Goal: Task Accomplishment & Management: Use online tool/utility

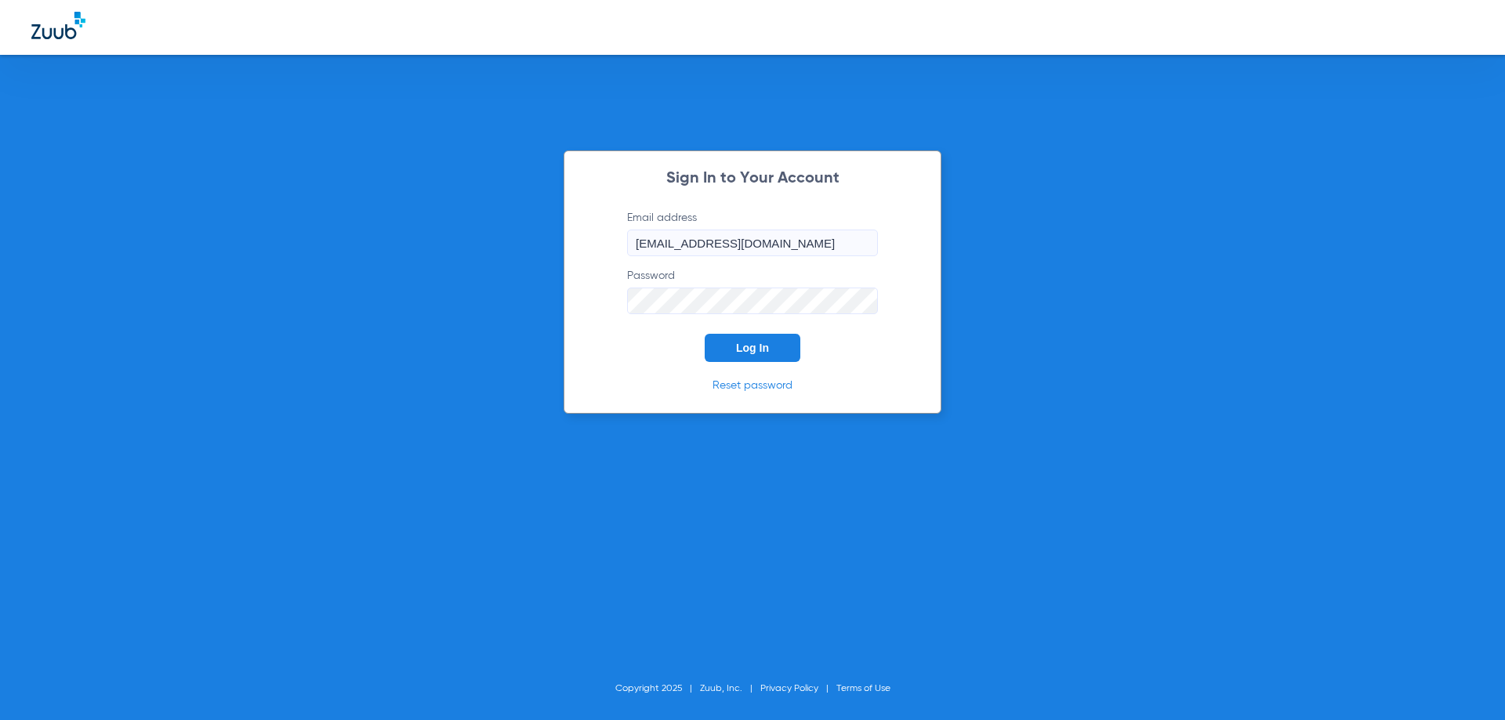
click at [767, 352] on span "Log In" at bounding box center [752, 348] width 33 height 13
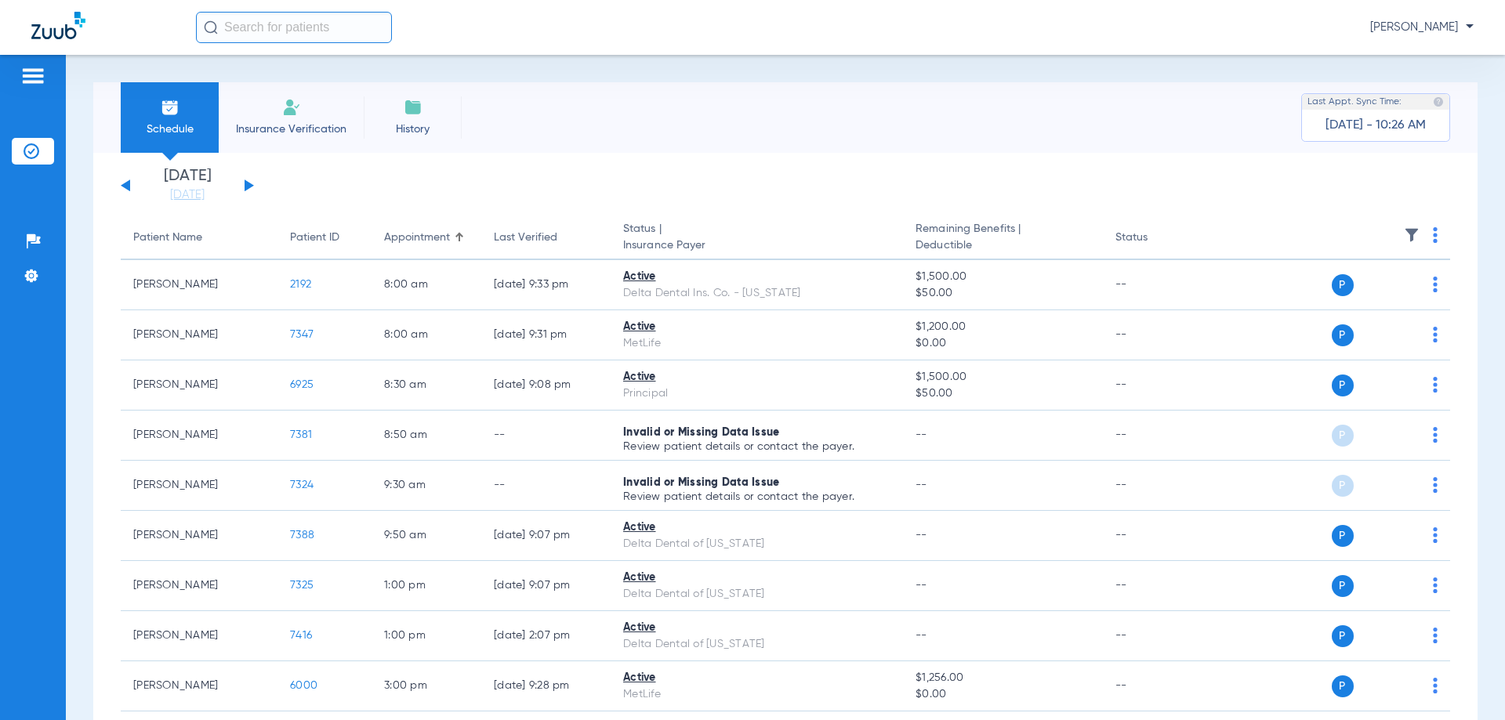
click at [246, 182] on button at bounding box center [249, 186] width 9 height 12
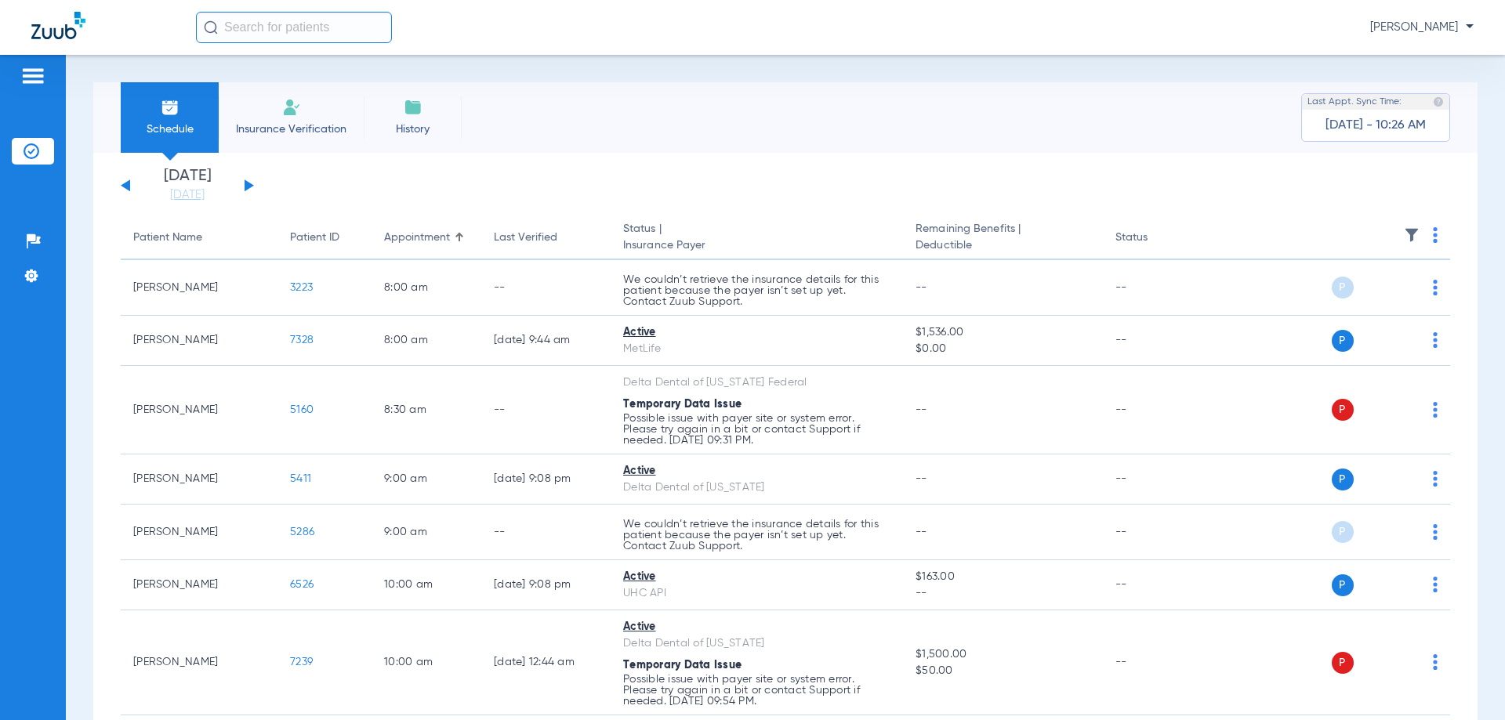
click at [246, 183] on button at bounding box center [249, 186] width 9 height 12
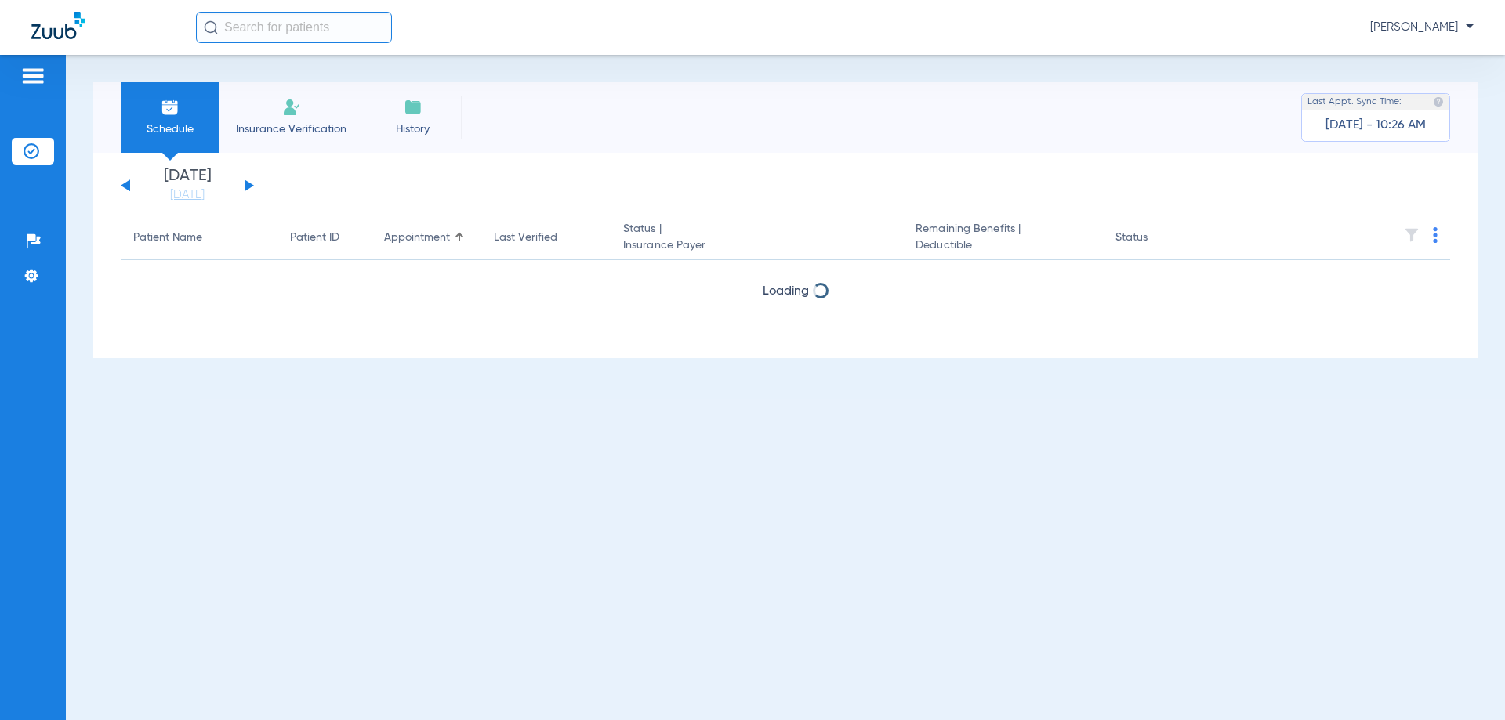
click at [246, 183] on button at bounding box center [249, 186] width 9 height 12
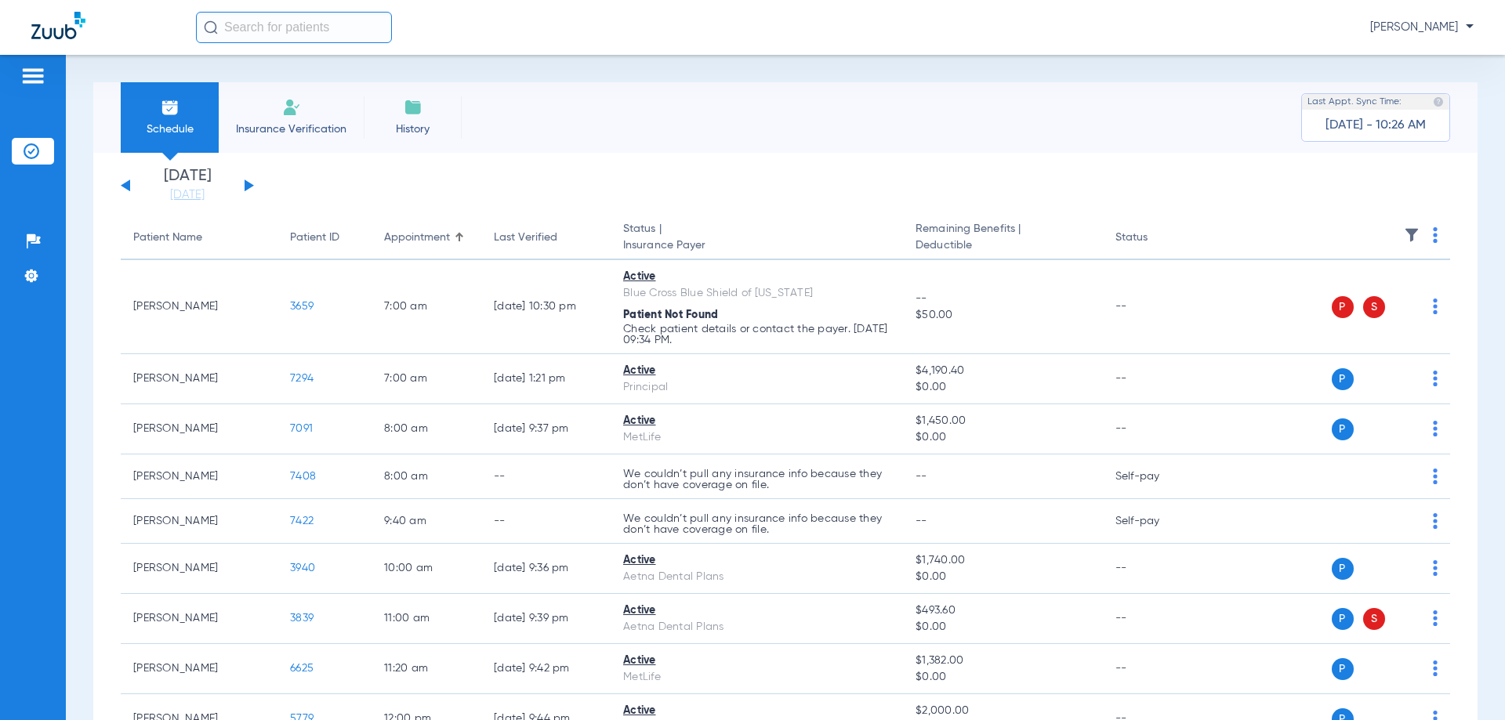
click at [246, 183] on button at bounding box center [249, 186] width 9 height 12
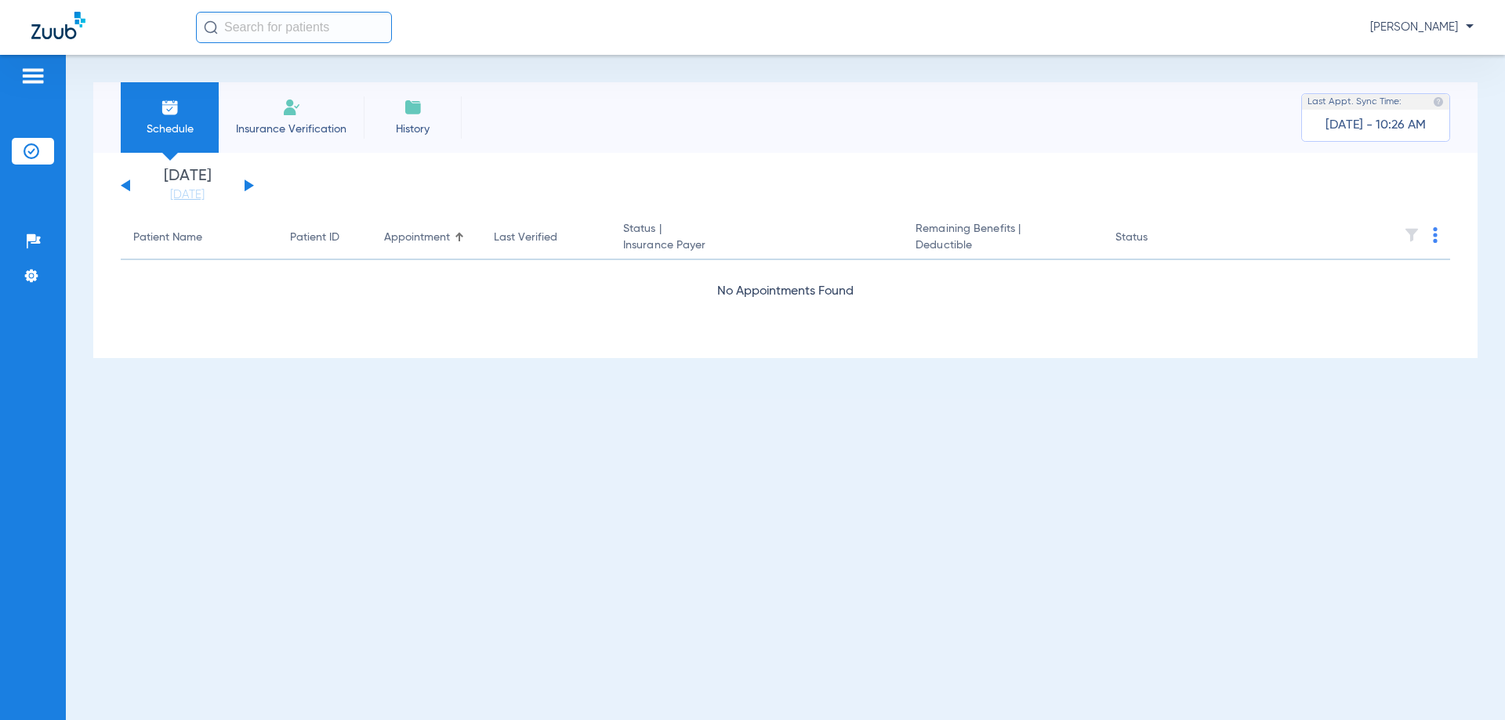
click at [246, 183] on button at bounding box center [249, 186] width 9 height 12
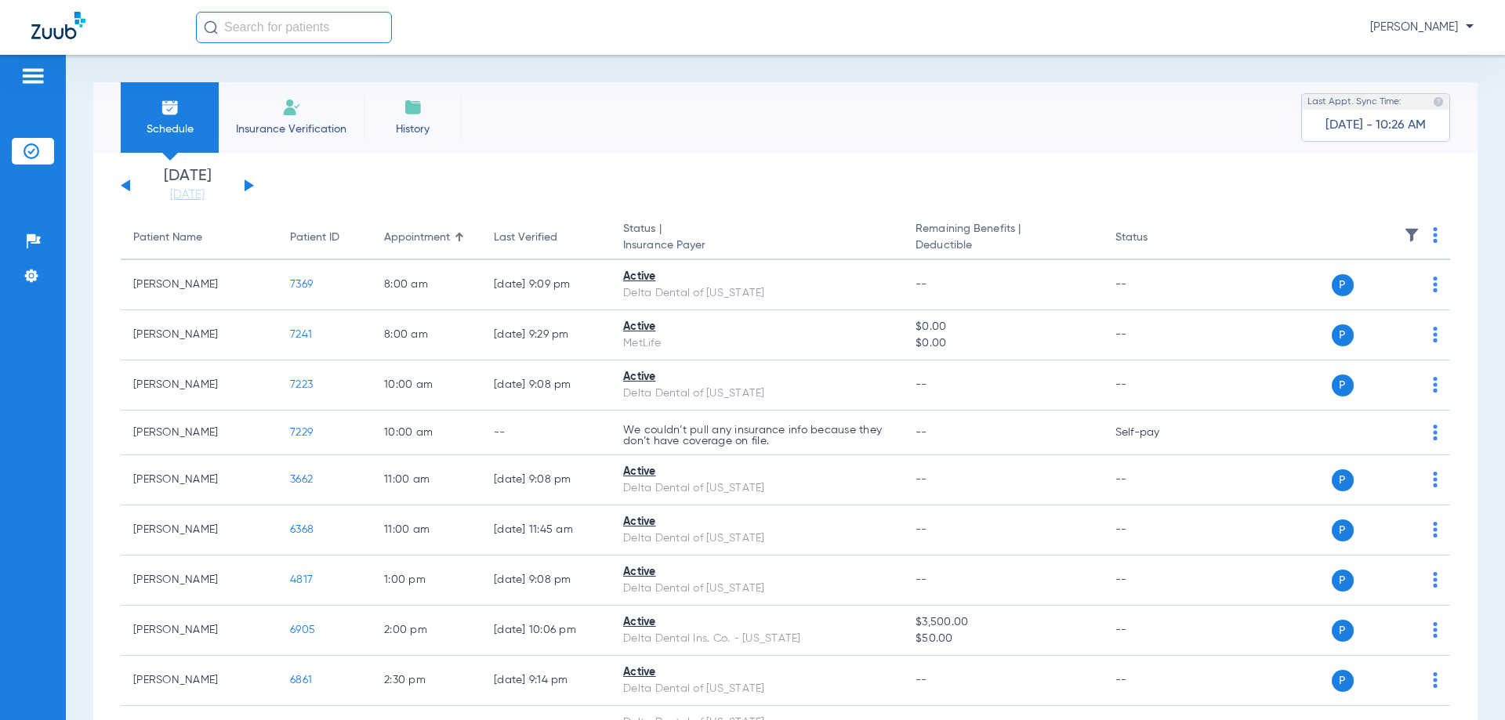
click at [246, 183] on button at bounding box center [249, 186] width 9 height 12
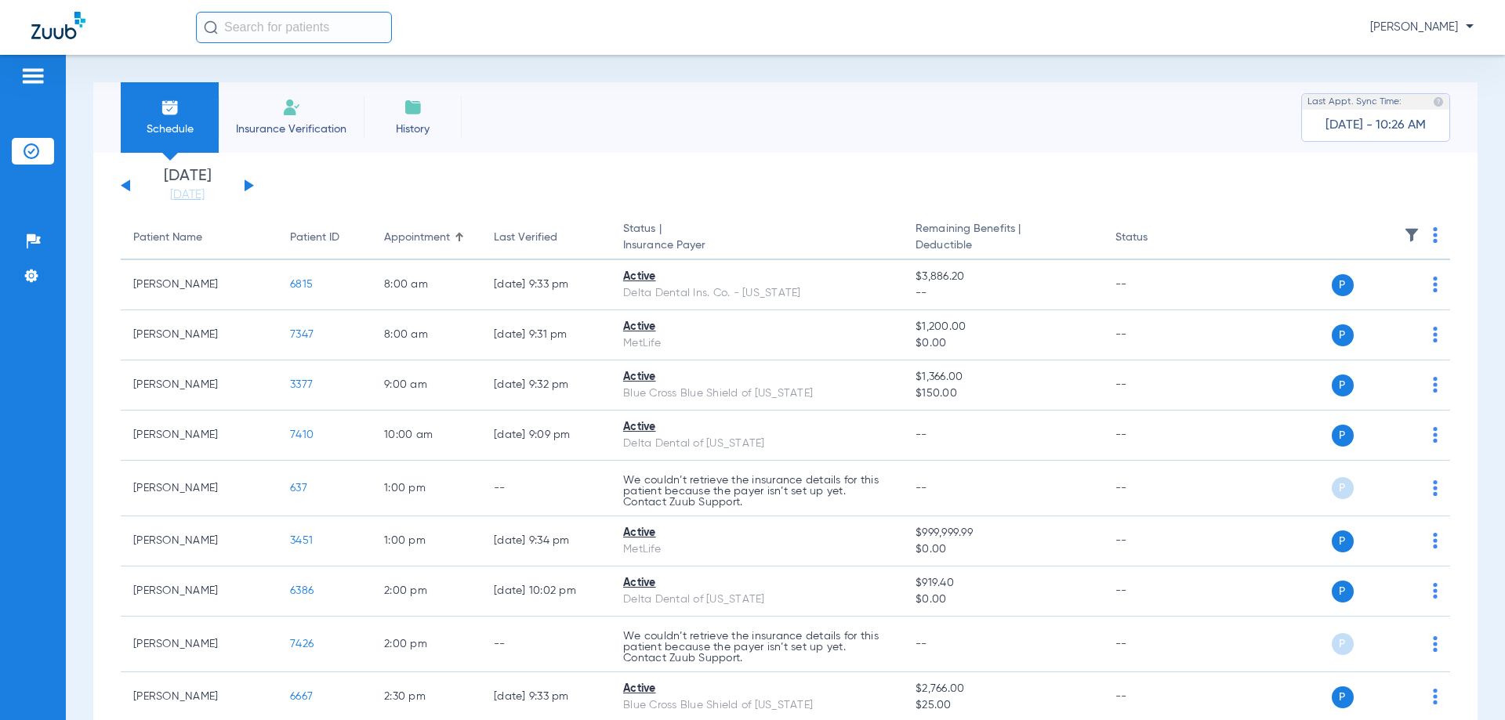
click at [246, 183] on button at bounding box center [249, 186] width 9 height 12
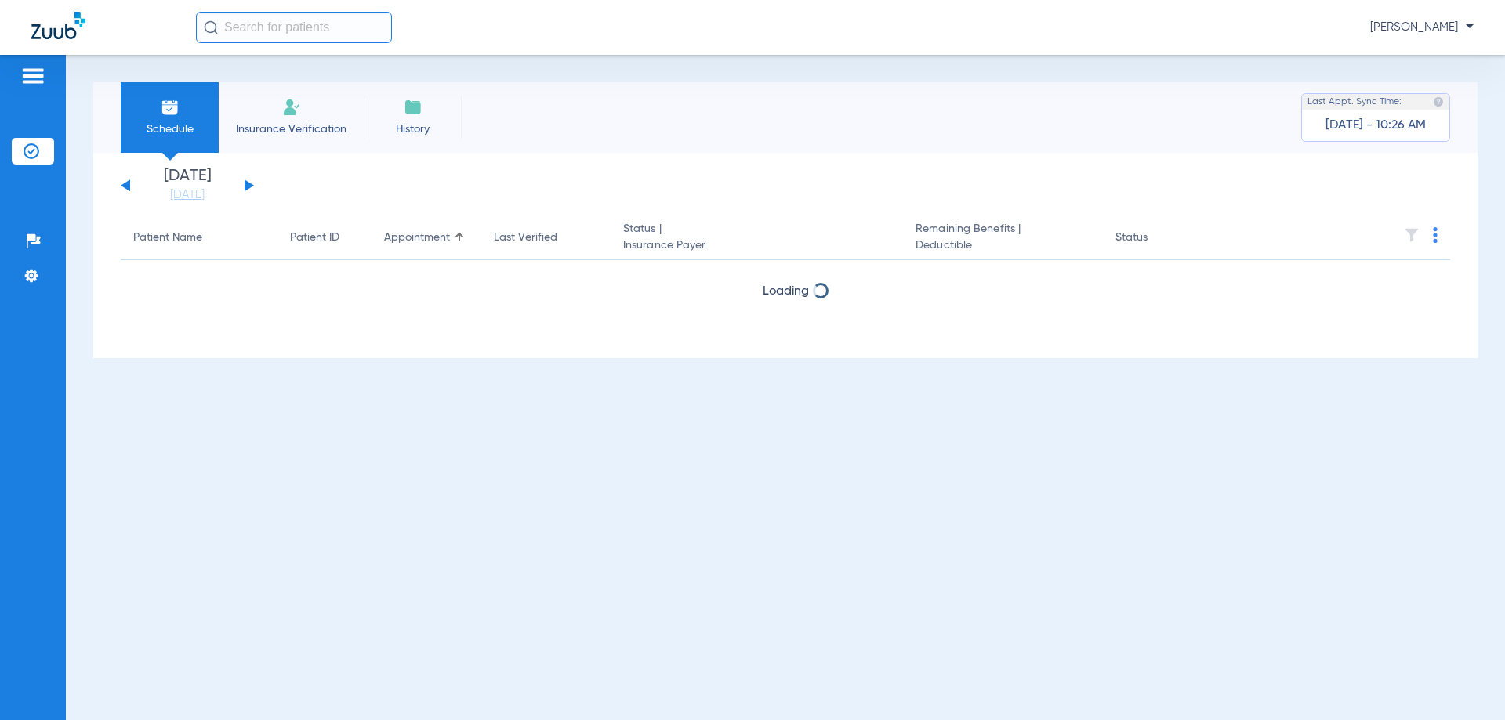
click at [246, 183] on button at bounding box center [249, 186] width 9 height 12
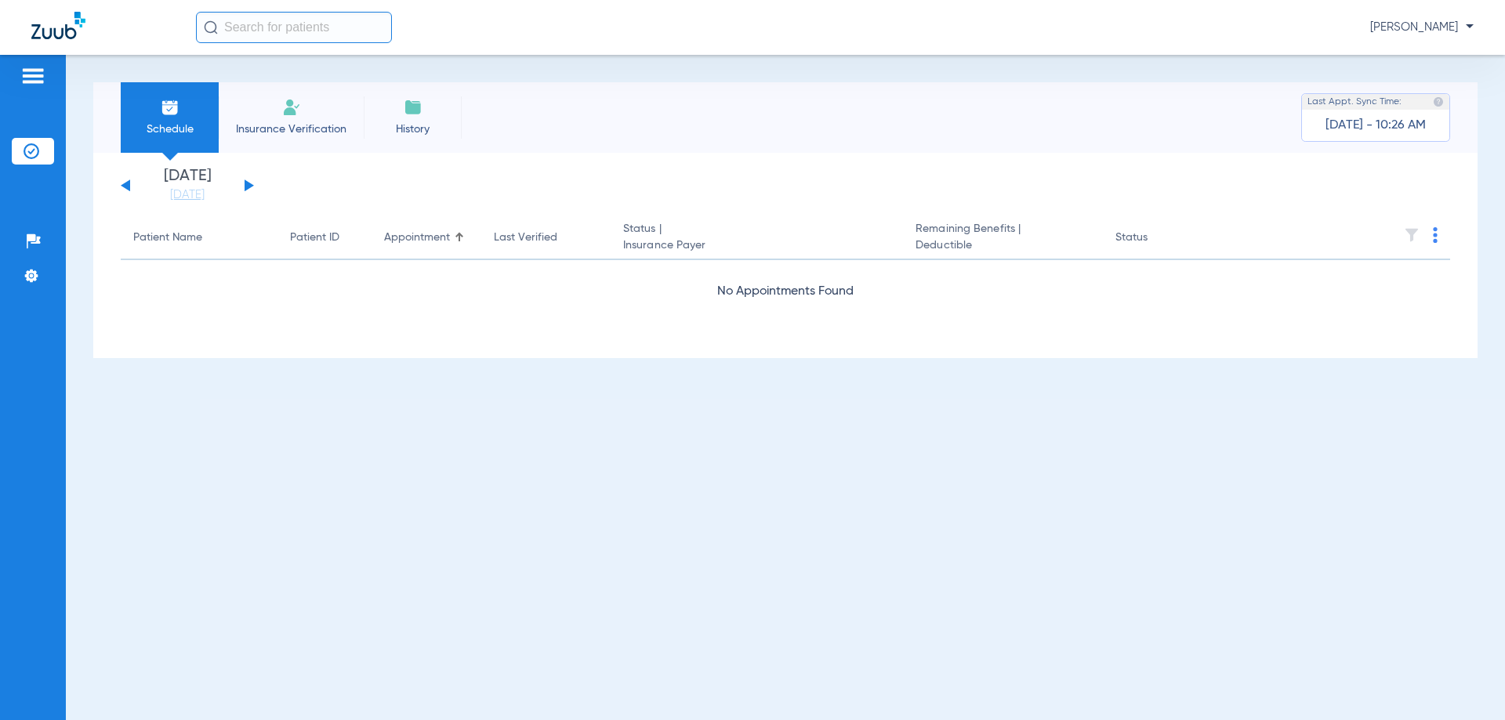
click at [246, 183] on button at bounding box center [249, 186] width 9 height 12
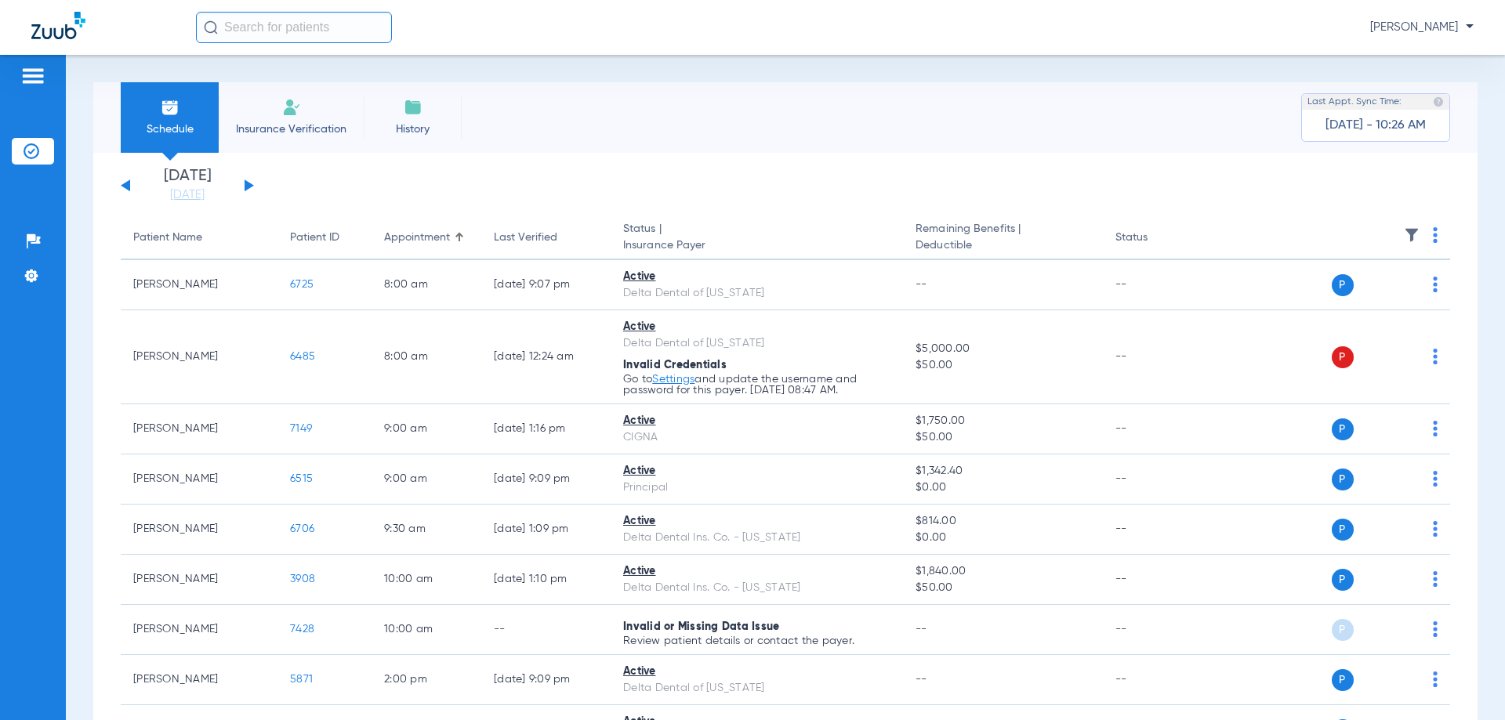
click at [246, 183] on button at bounding box center [249, 186] width 9 height 12
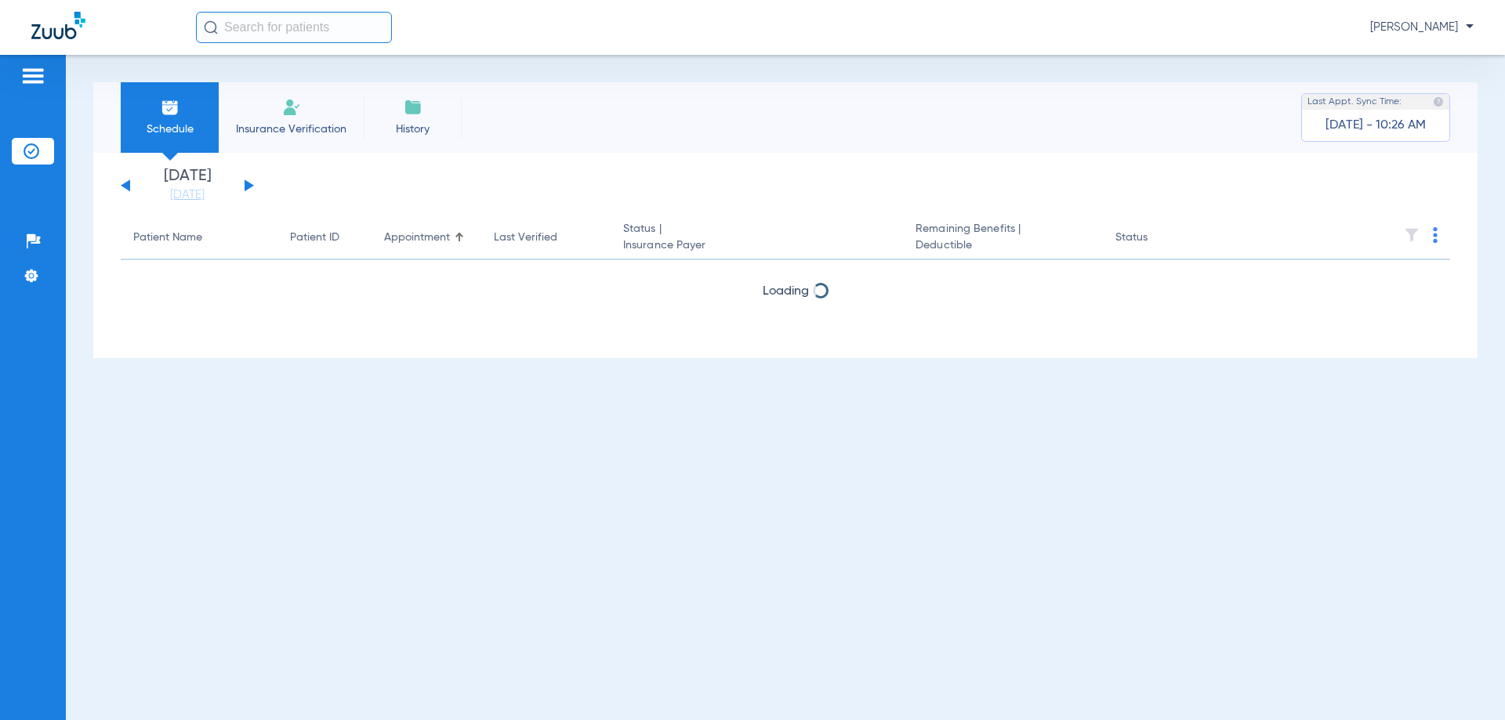
click at [246, 183] on button at bounding box center [249, 186] width 9 height 12
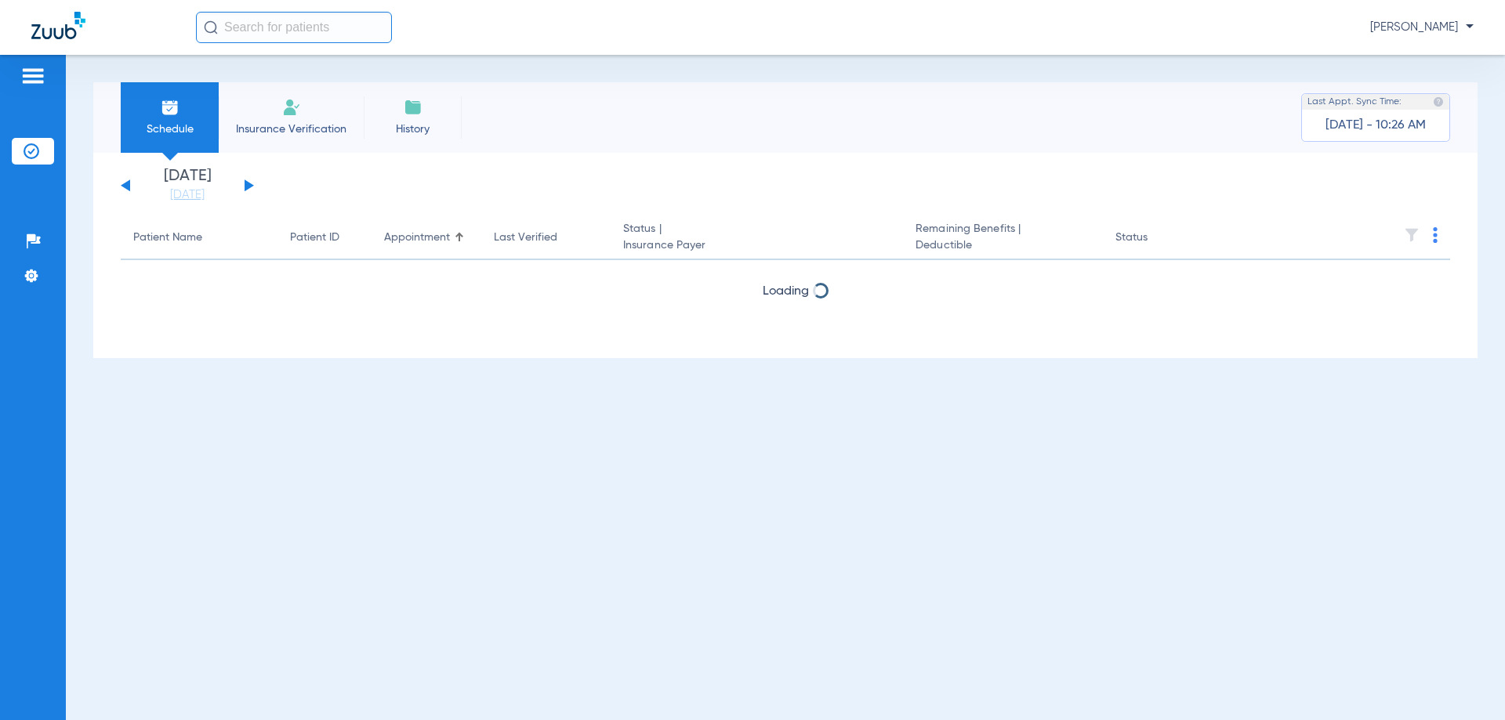
click at [246, 183] on button at bounding box center [249, 186] width 9 height 12
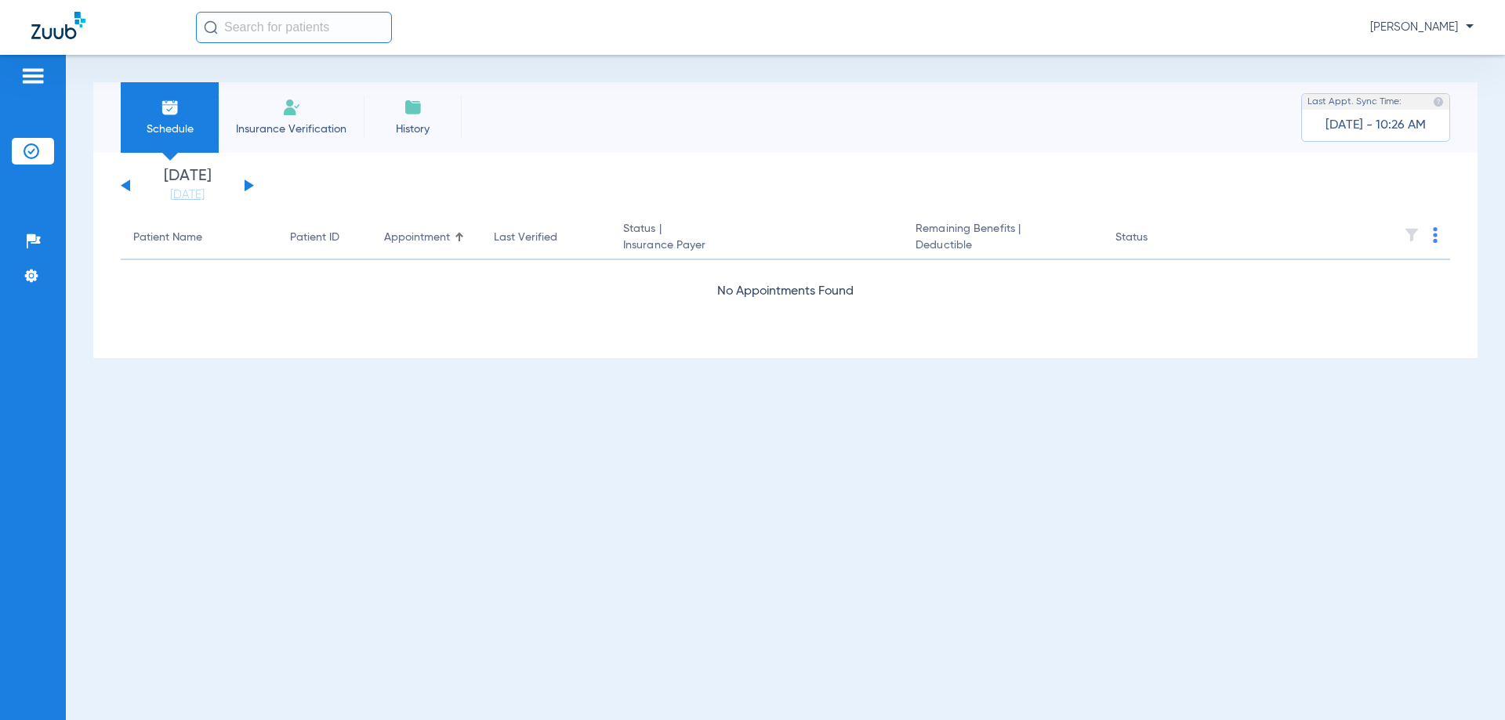
click at [246, 183] on button at bounding box center [249, 186] width 9 height 12
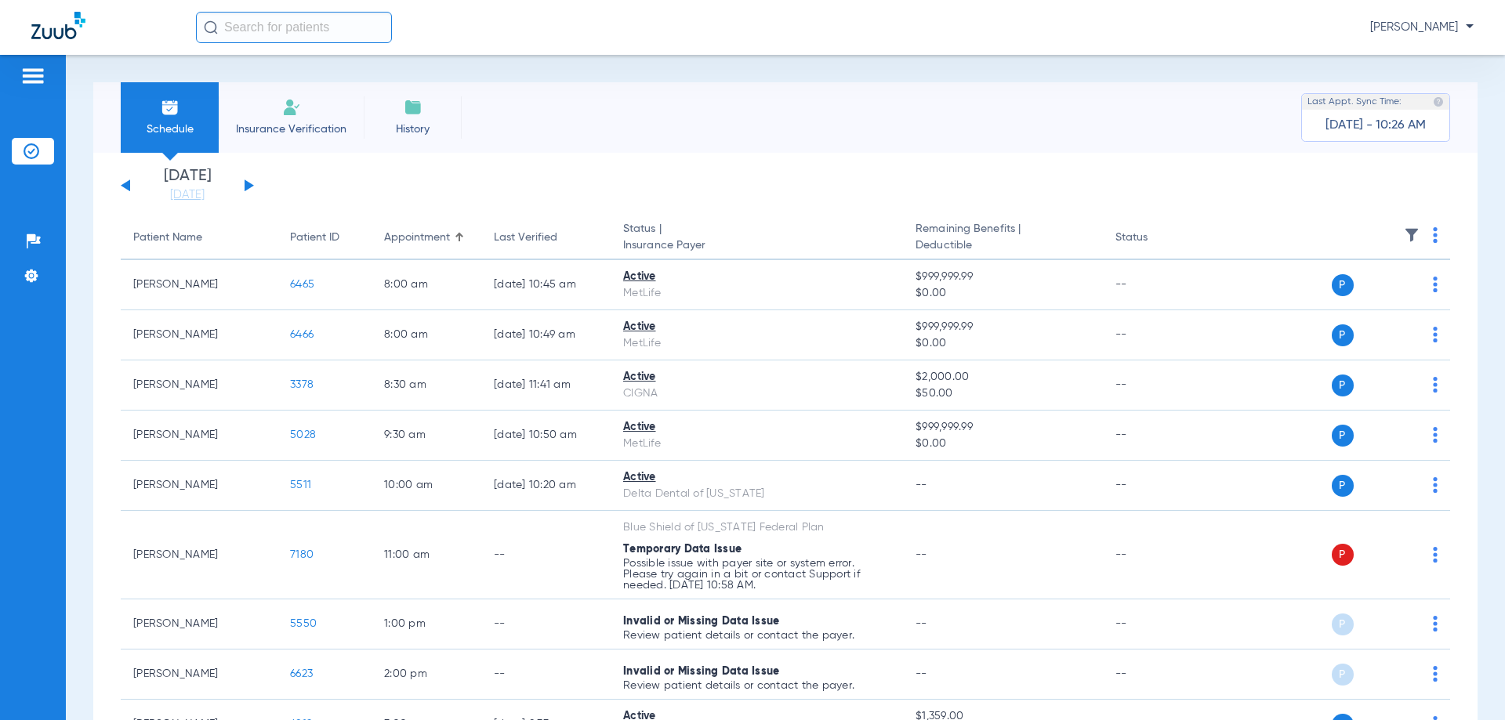
click at [246, 183] on button at bounding box center [249, 186] width 9 height 12
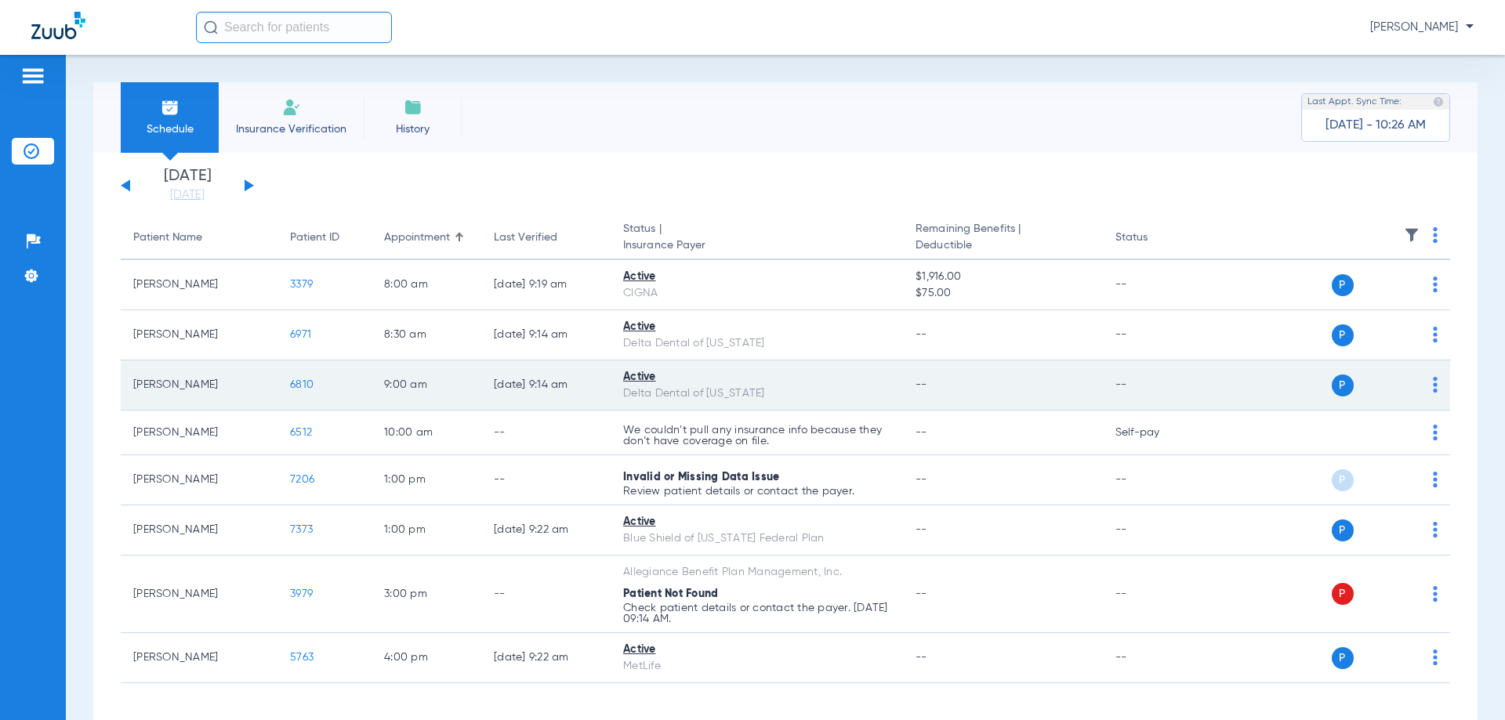
scroll to position [63, 0]
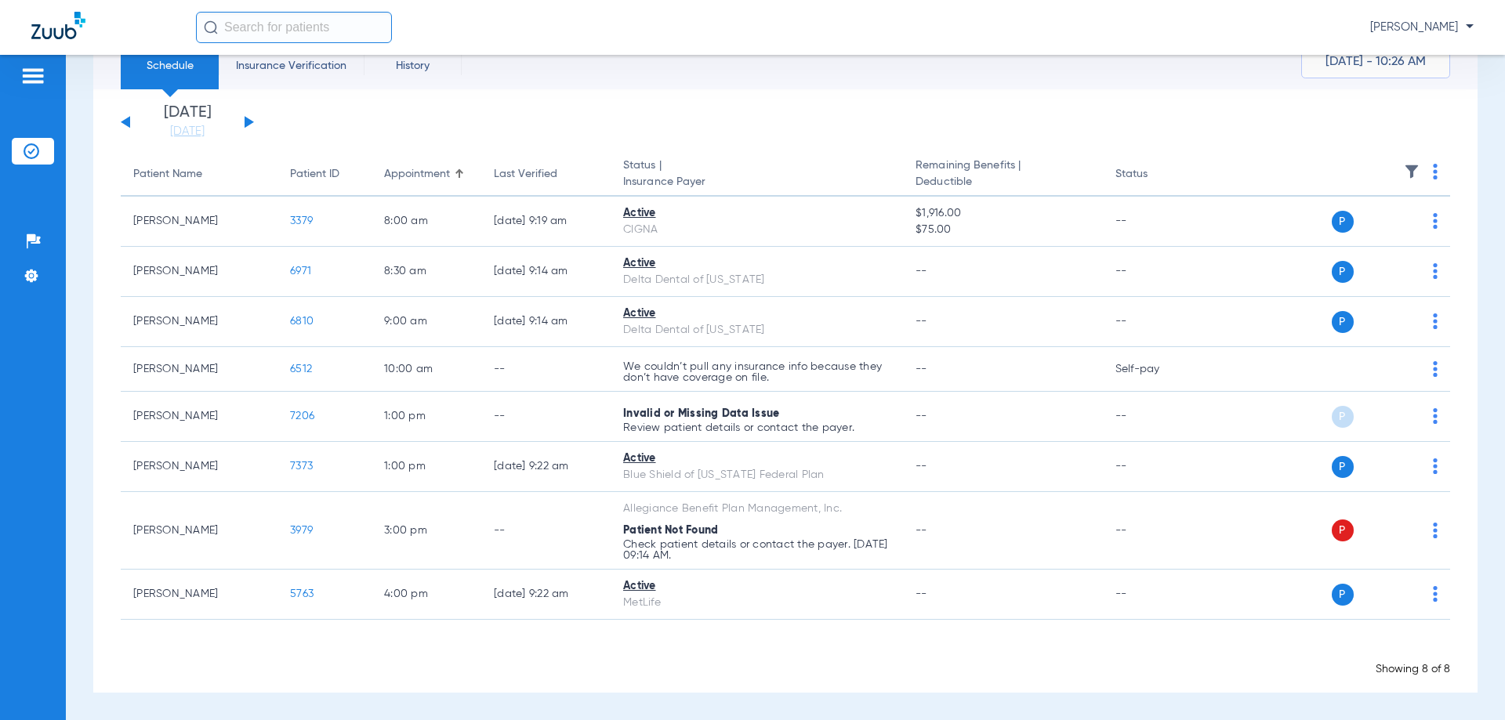
click at [247, 123] on button at bounding box center [249, 122] width 9 height 12
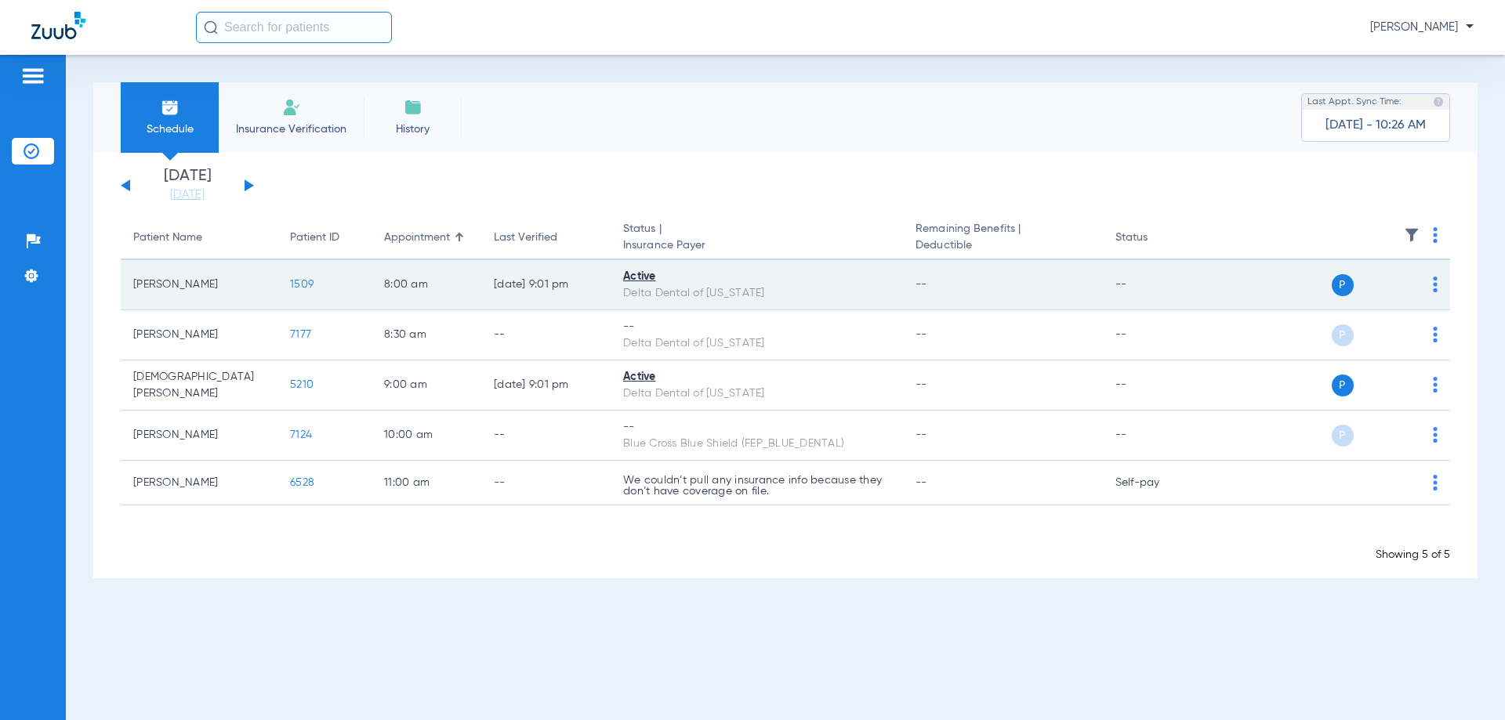
click at [1431, 284] on div "P S" at bounding box center [1324, 285] width 230 height 22
click at [1434, 285] on img at bounding box center [1435, 285] width 5 height 16
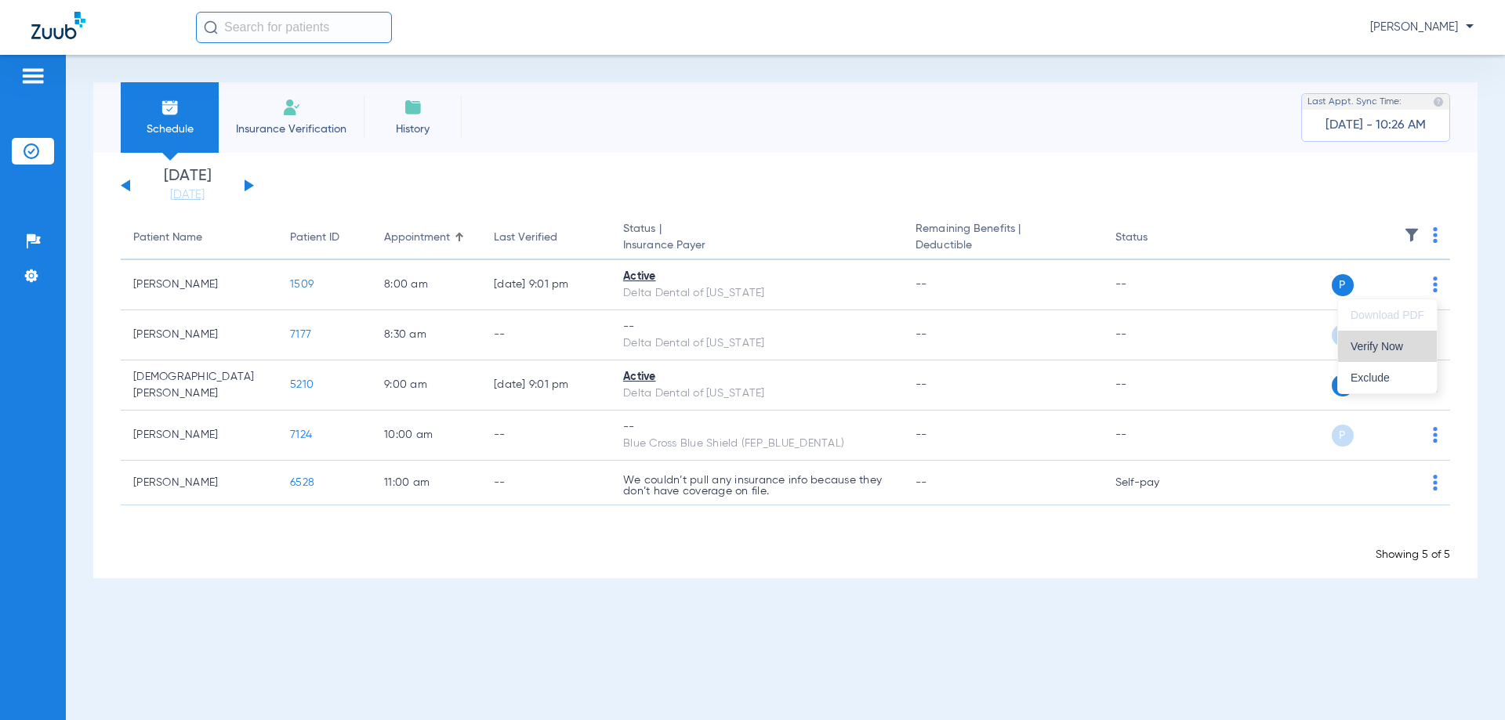
click at [1388, 343] on span "Verify Now" at bounding box center [1388, 346] width 74 height 11
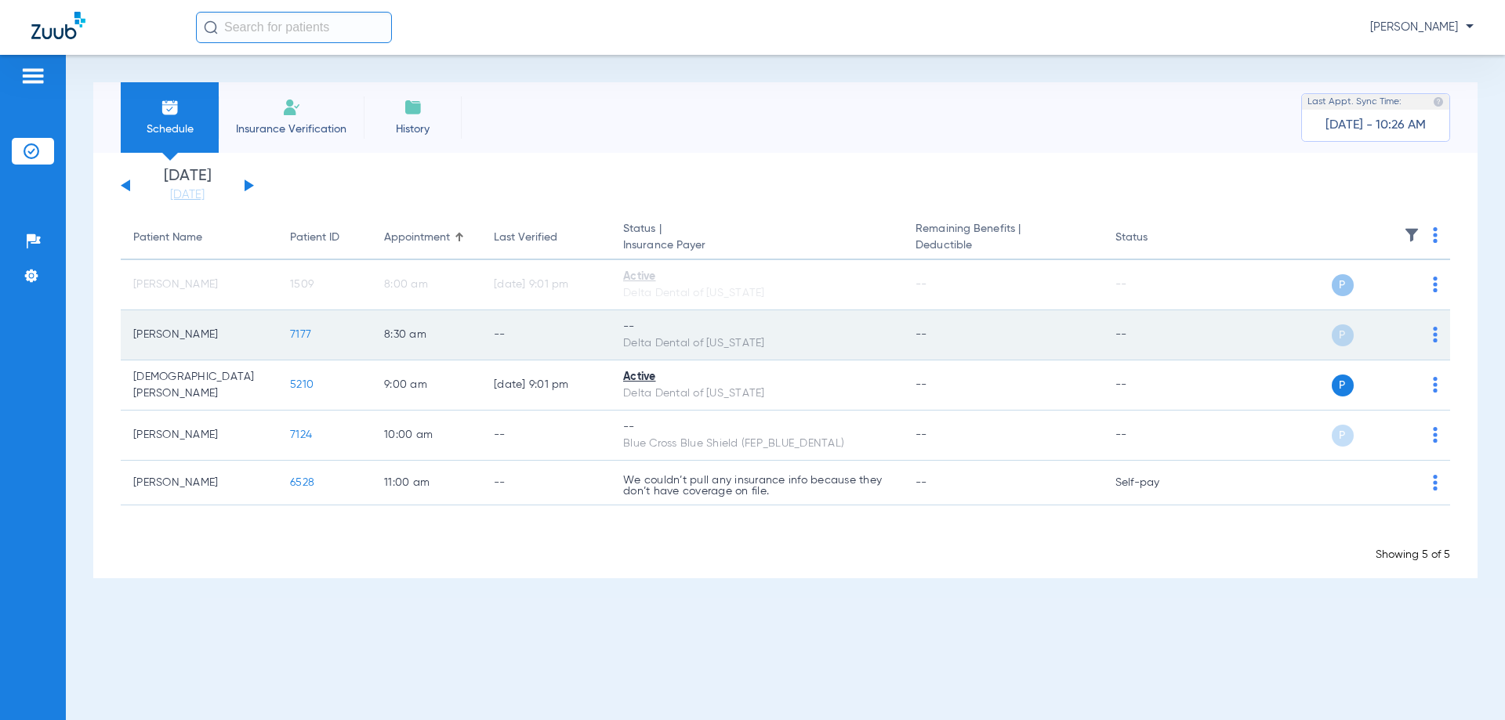
click at [1435, 332] on img at bounding box center [1435, 335] width 5 height 16
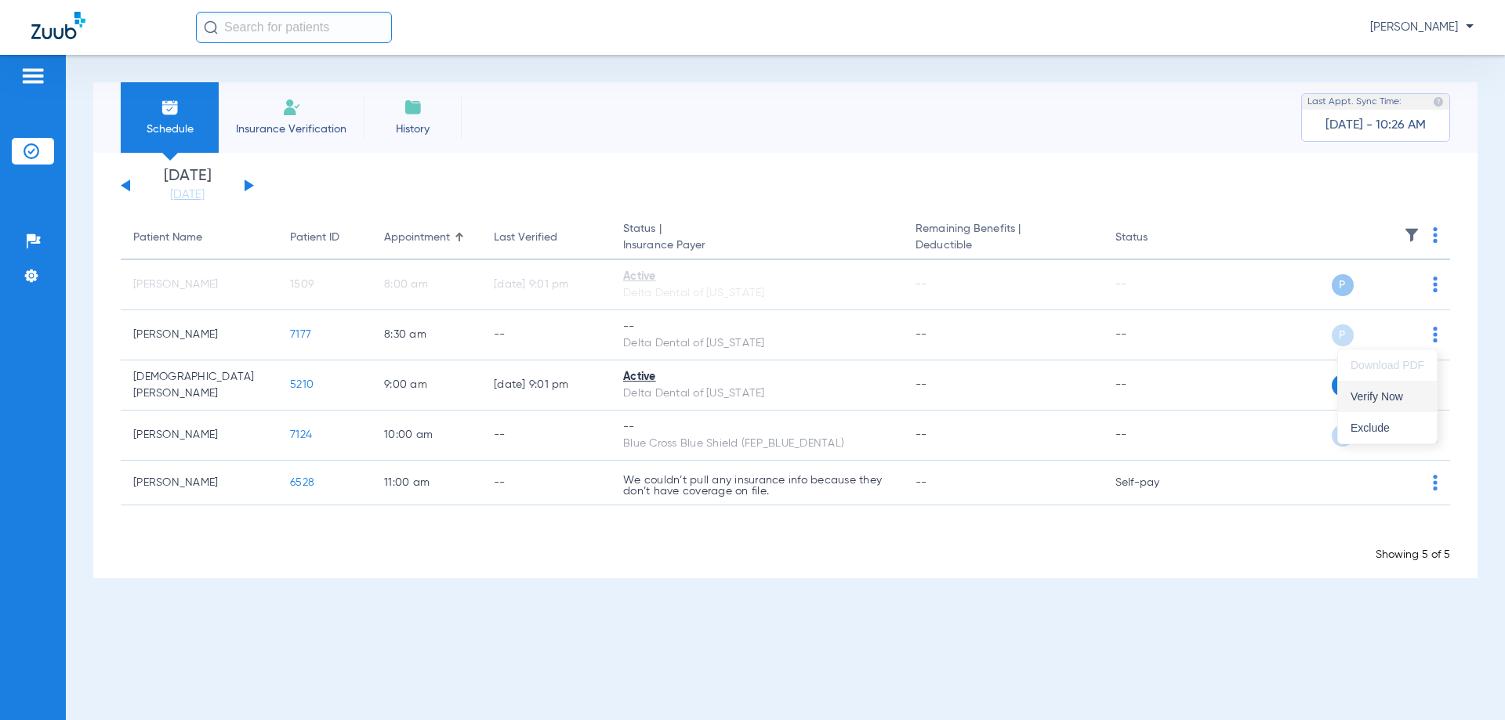
click at [1399, 396] on span "Verify Now" at bounding box center [1388, 396] width 74 height 11
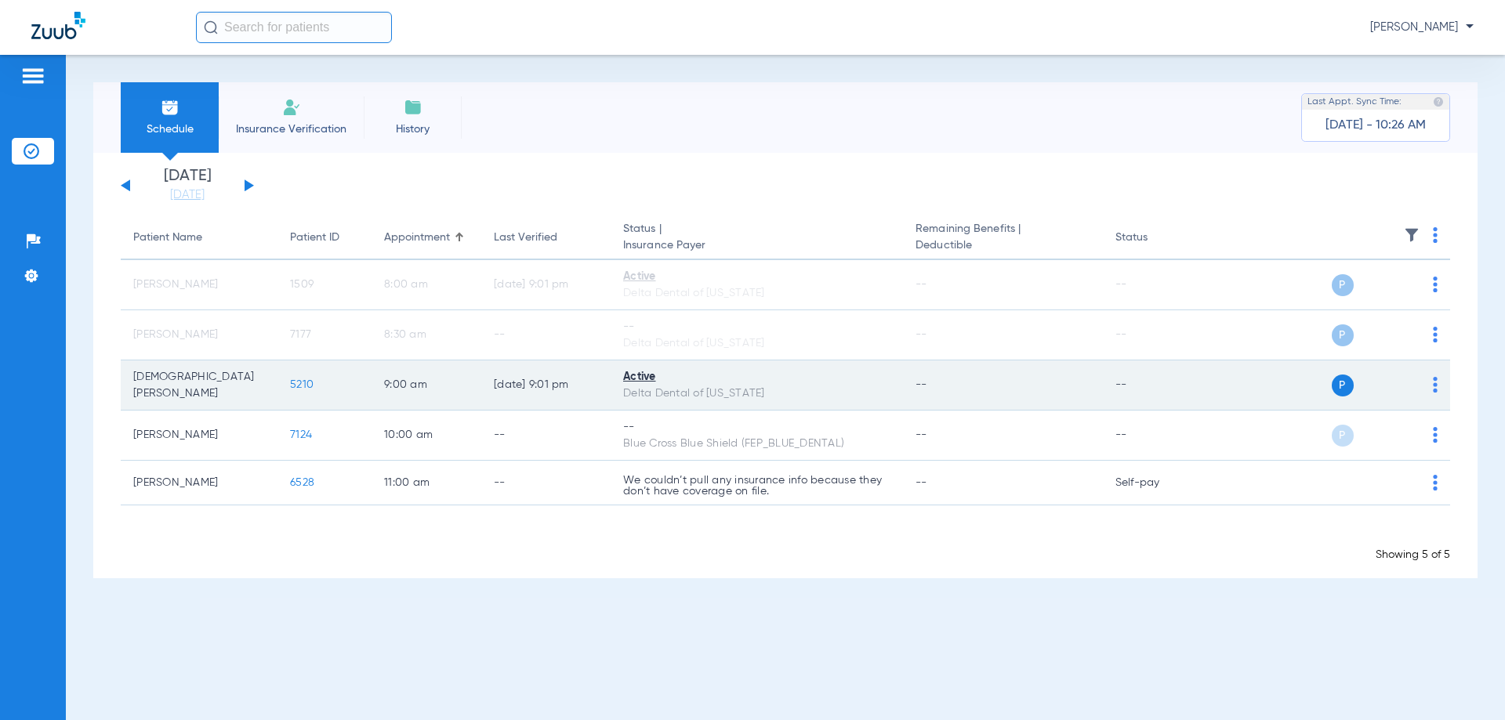
click at [1435, 385] on img at bounding box center [1435, 385] width 5 height 16
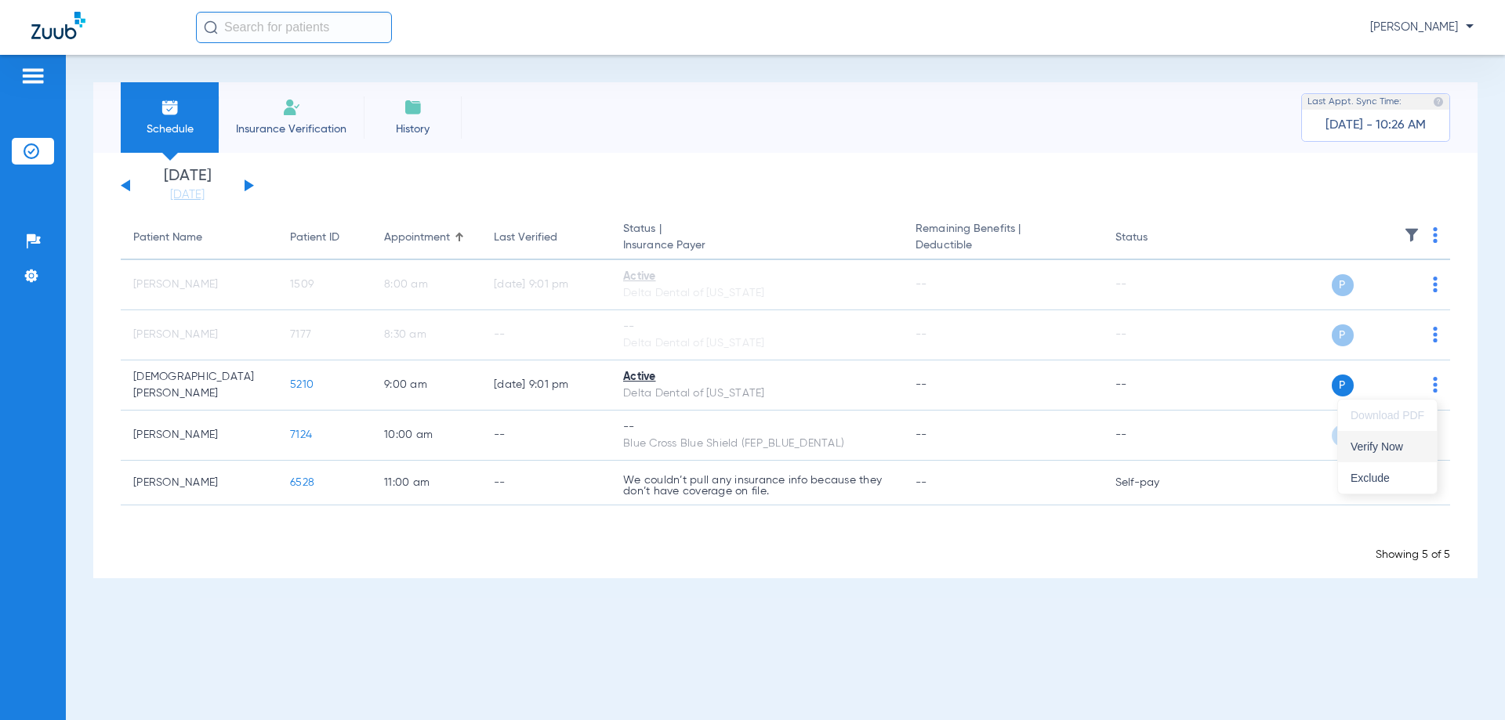
click at [1373, 448] on span "Verify Now" at bounding box center [1388, 446] width 74 height 11
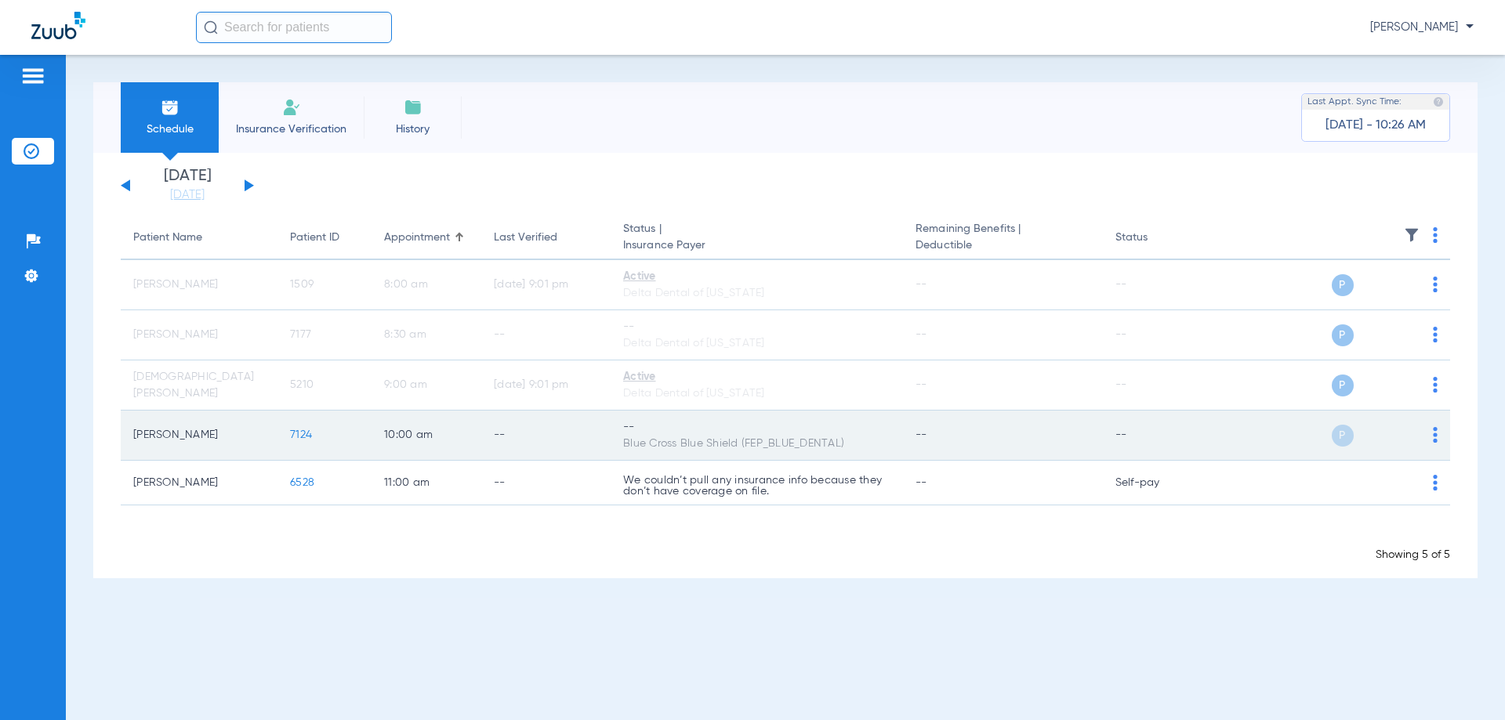
click at [1437, 434] on img at bounding box center [1435, 435] width 5 height 16
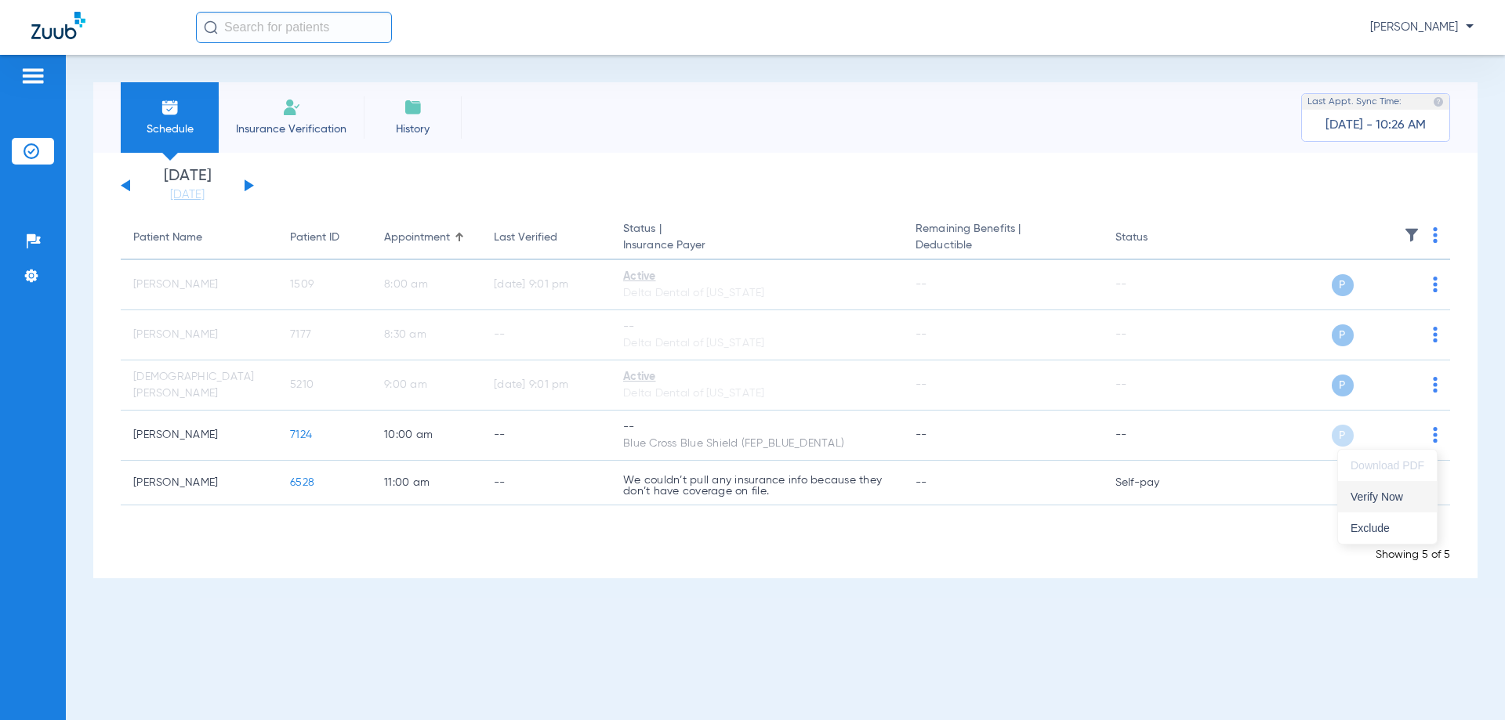
click at [1384, 498] on span "Verify Now" at bounding box center [1388, 497] width 74 height 11
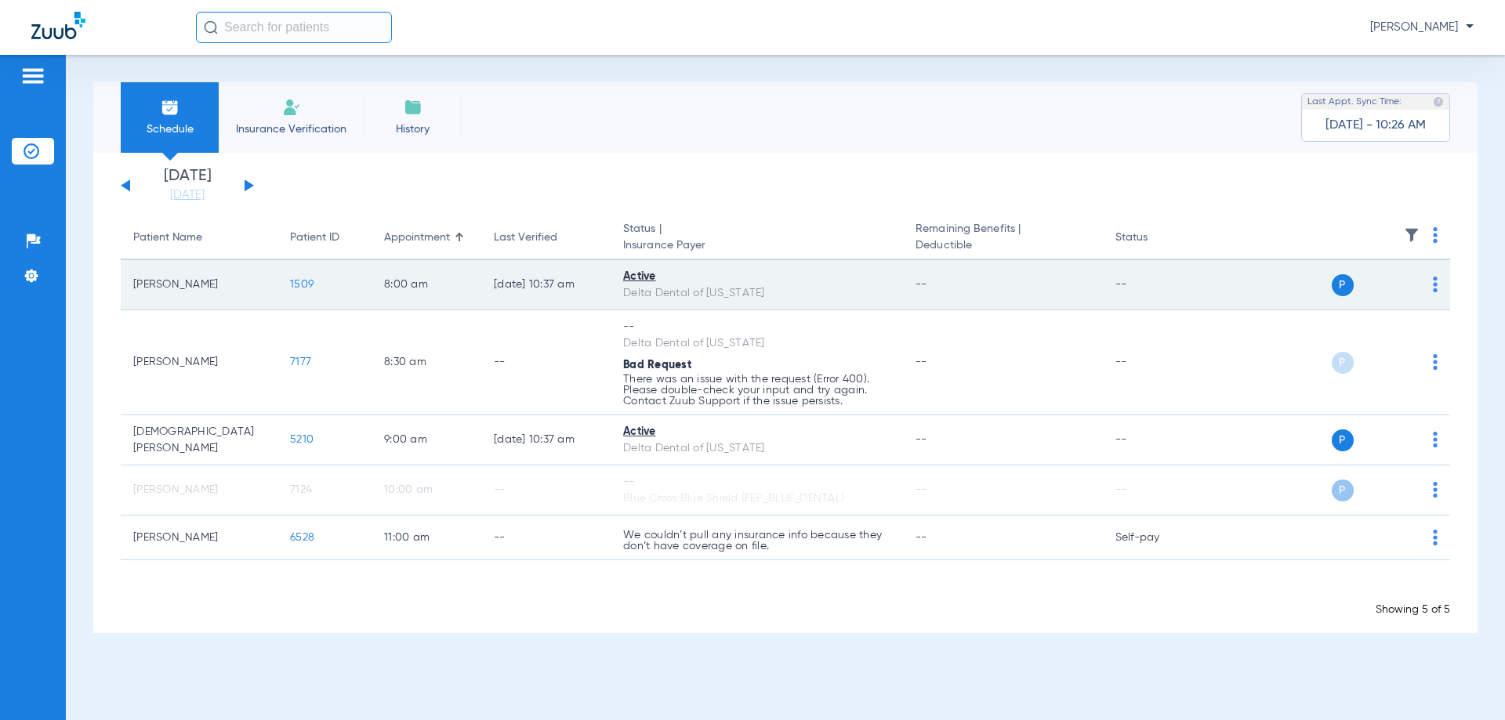
click at [306, 286] on span "1509" at bounding box center [302, 284] width 24 height 11
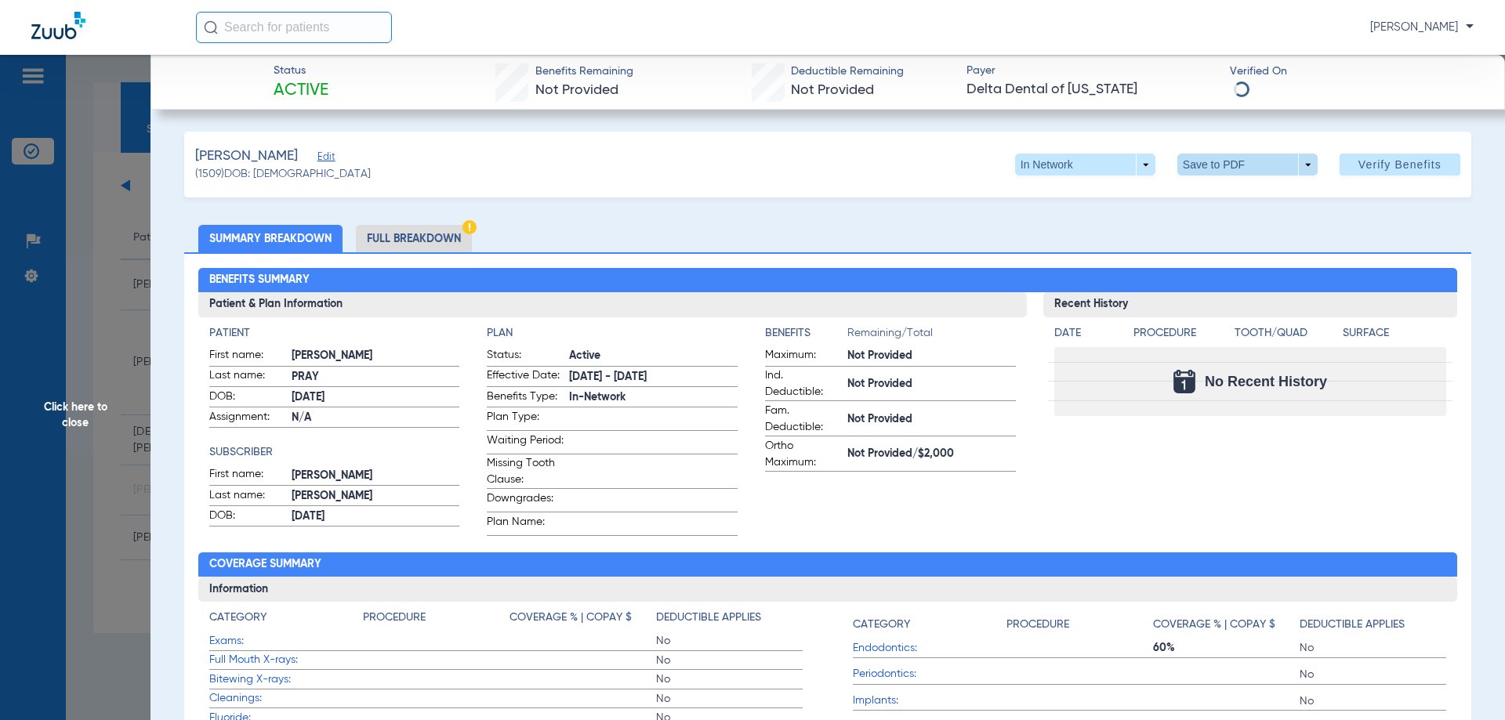
click at [1228, 166] on span at bounding box center [1247, 165] width 38 height 38
click at [1225, 193] on span "Save to PDF" at bounding box center [1241, 195] width 62 height 11
click at [43, 339] on span "Click here to close" at bounding box center [75, 415] width 151 height 720
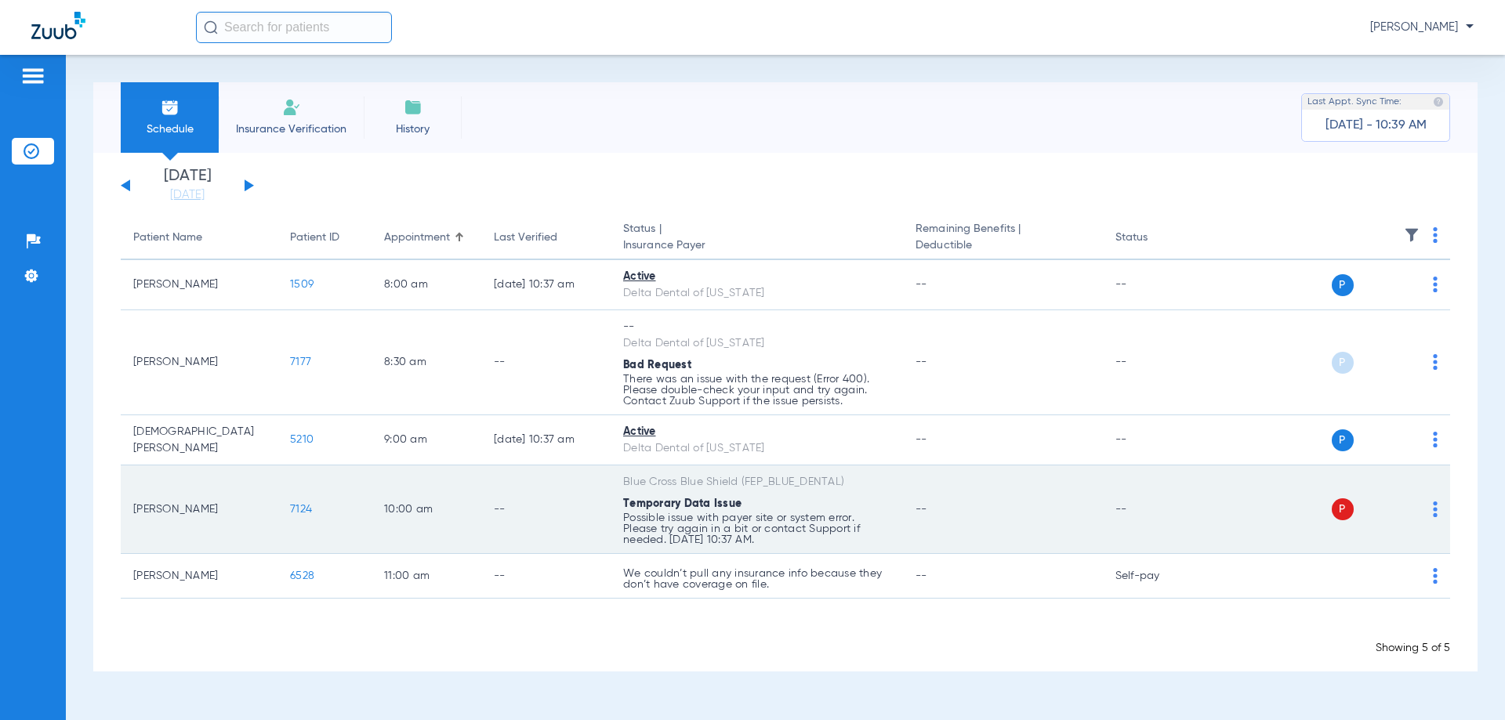
click at [1435, 513] on img at bounding box center [1435, 510] width 5 height 16
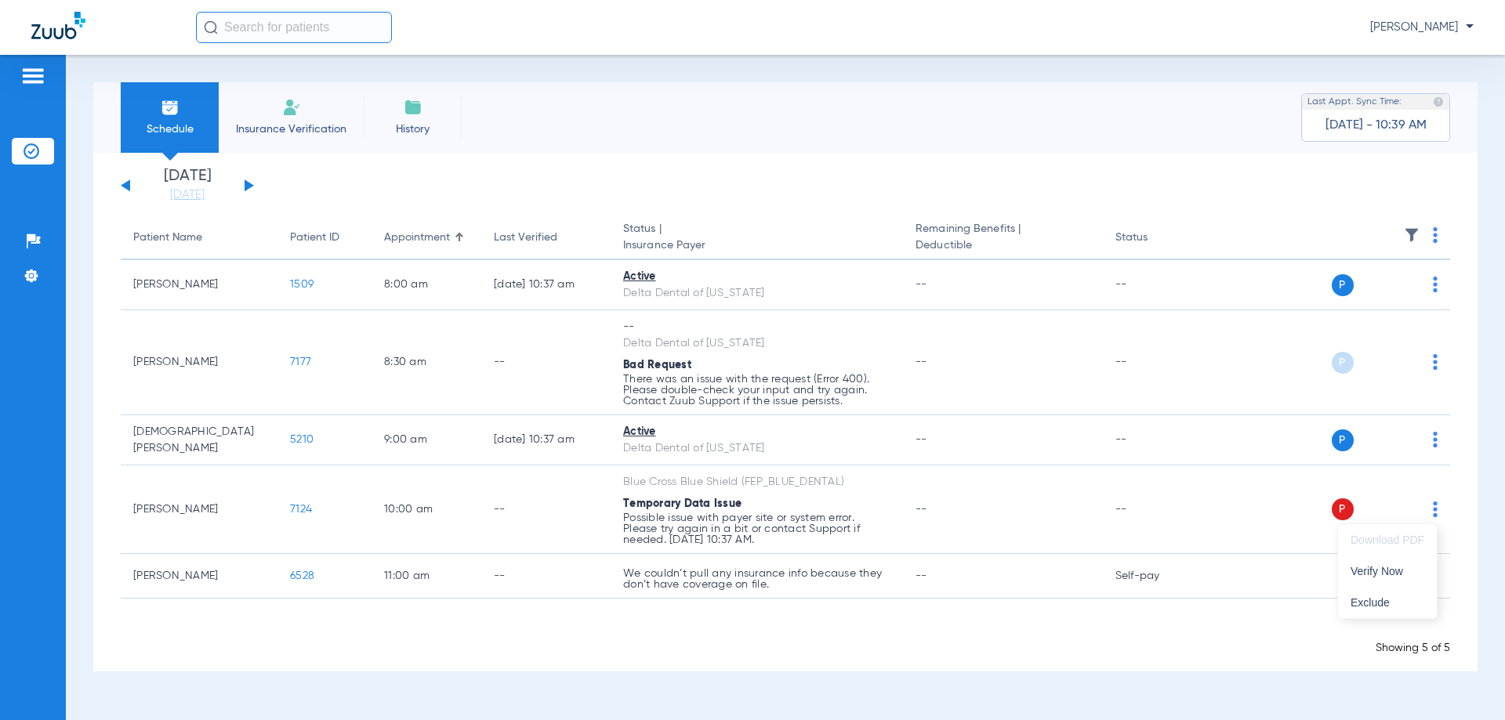
click at [816, 481] on div at bounding box center [752, 360] width 1505 height 720
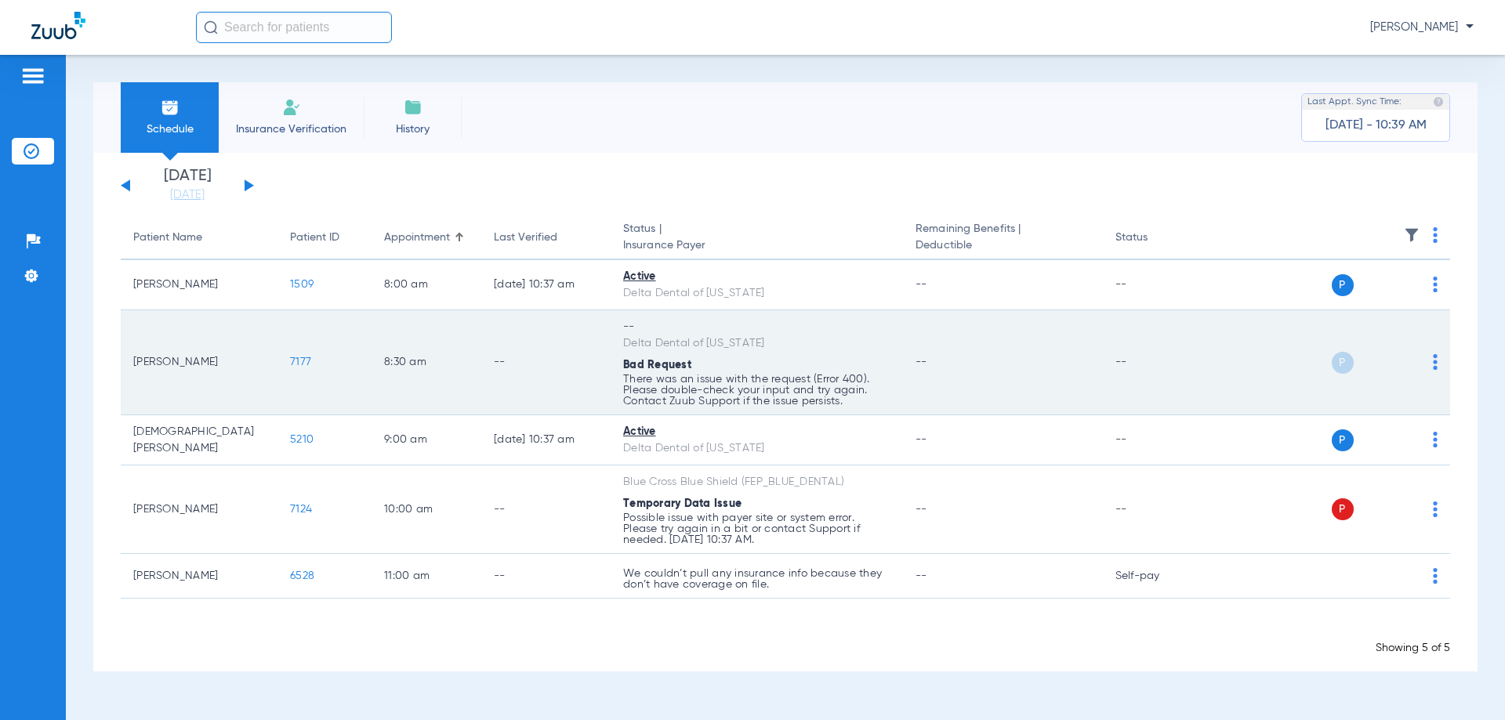
click at [1435, 363] on img at bounding box center [1435, 362] width 5 height 16
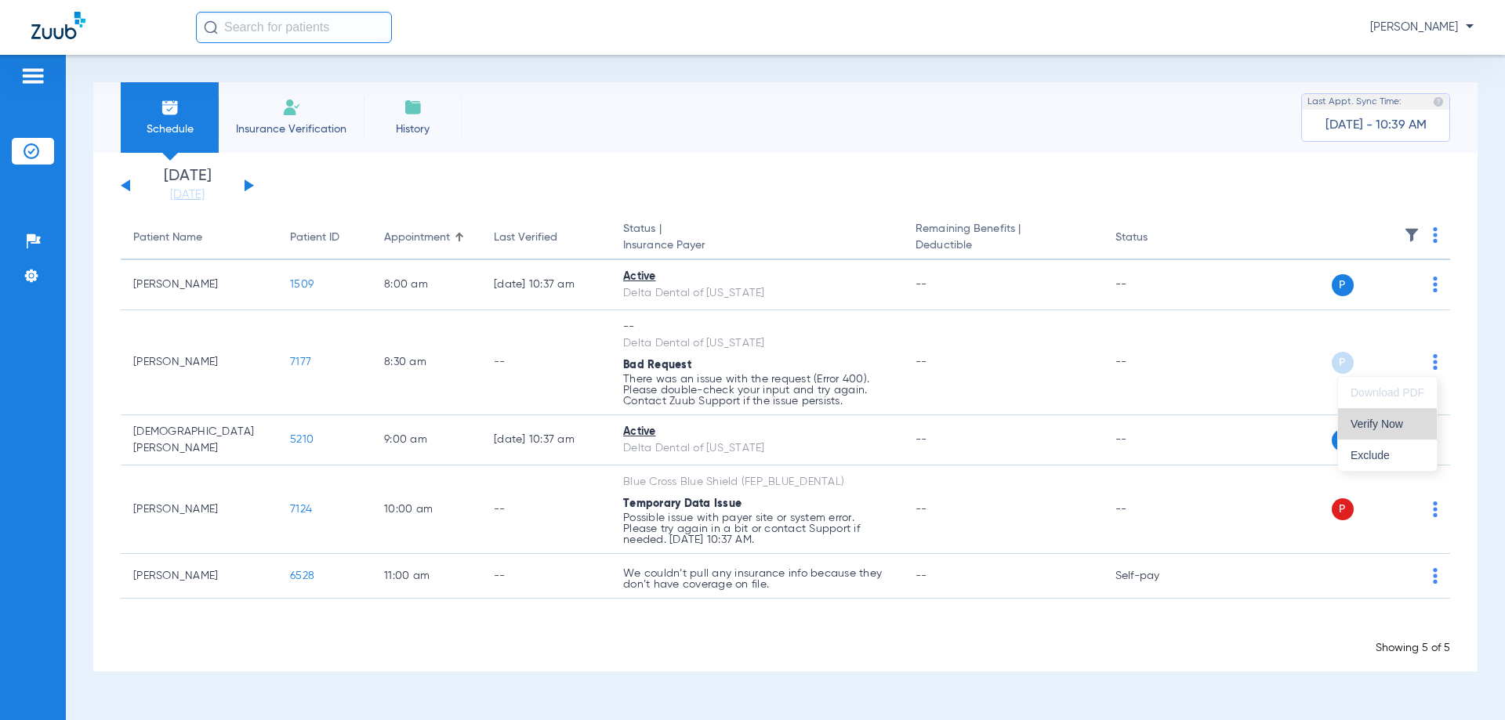
click at [1391, 429] on span "Verify Now" at bounding box center [1388, 424] width 74 height 11
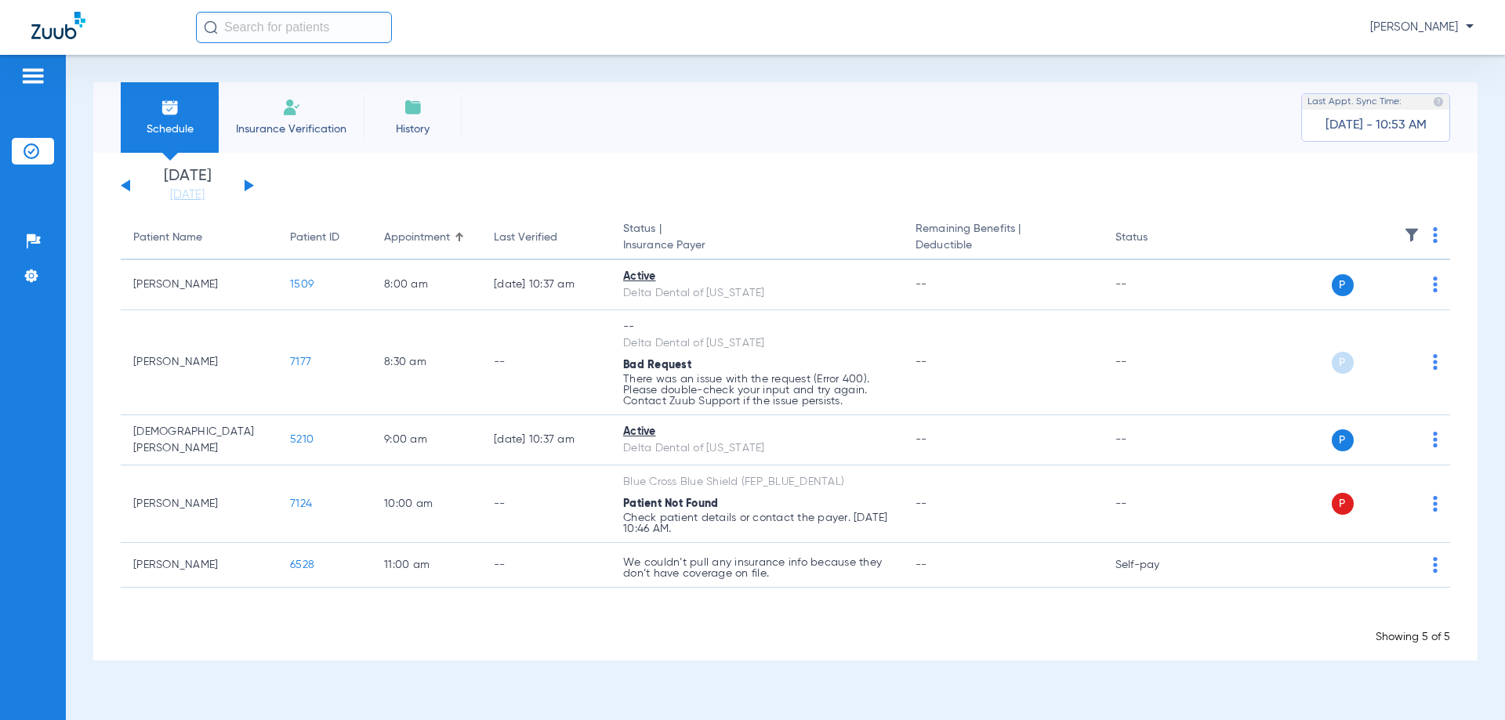
click at [246, 183] on button at bounding box center [249, 186] width 9 height 12
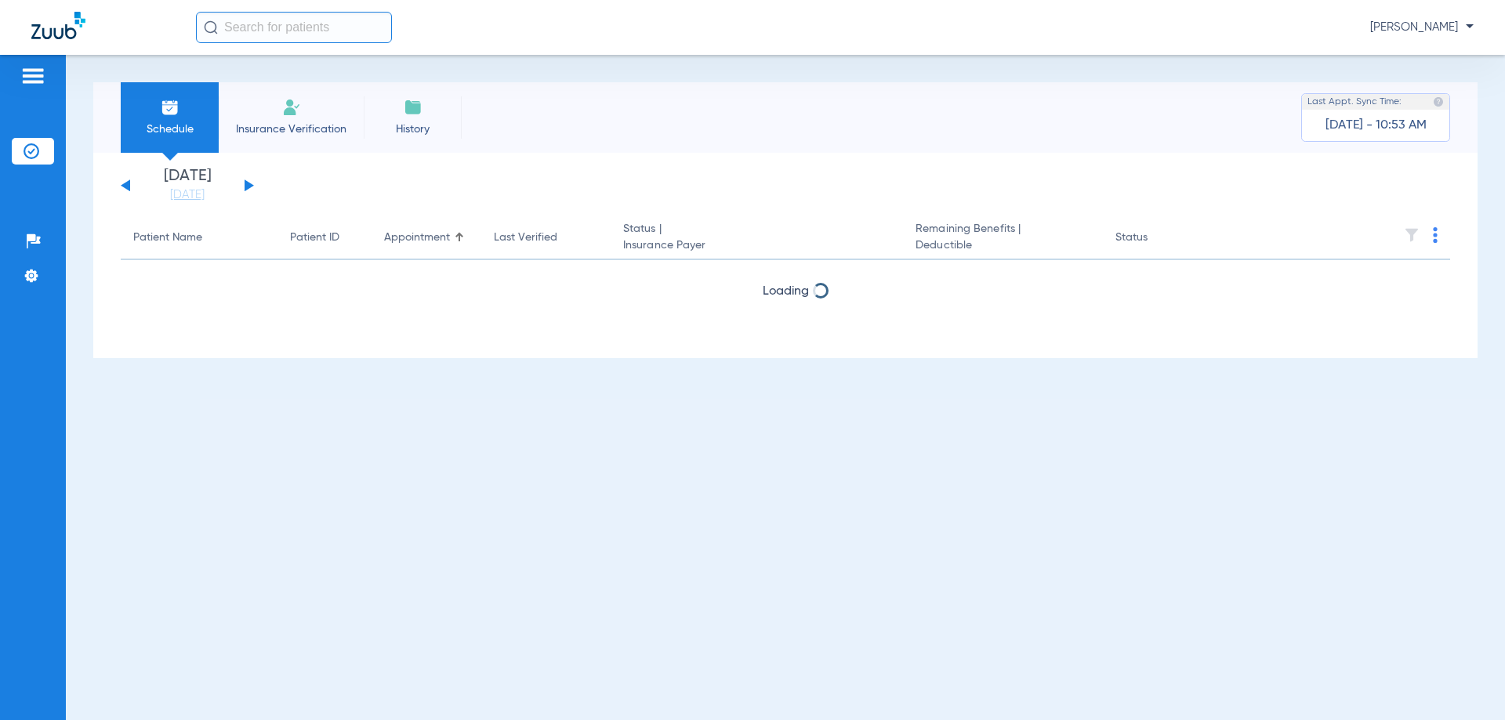
click at [247, 183] on button at bounding box center [249, 186] width 9 height 12
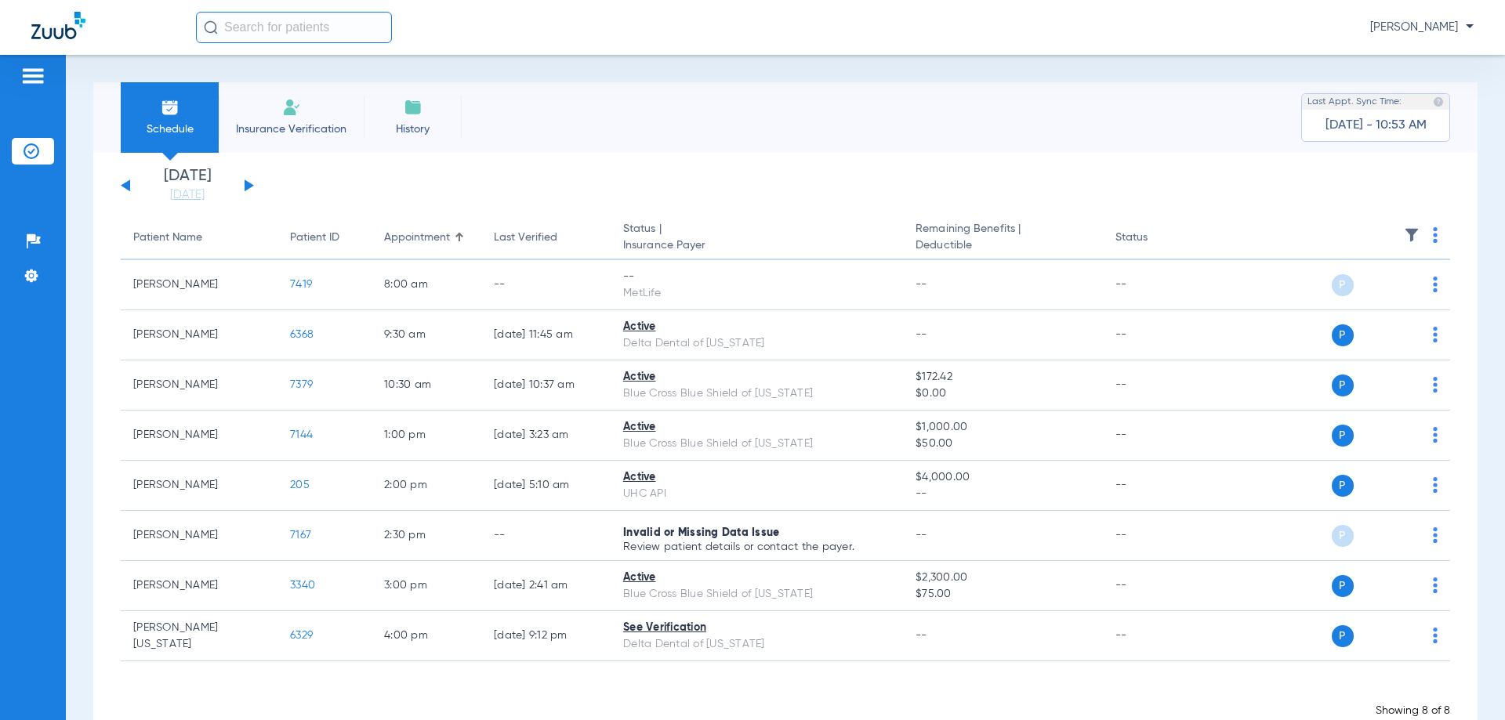
scroll to position [42, 0]
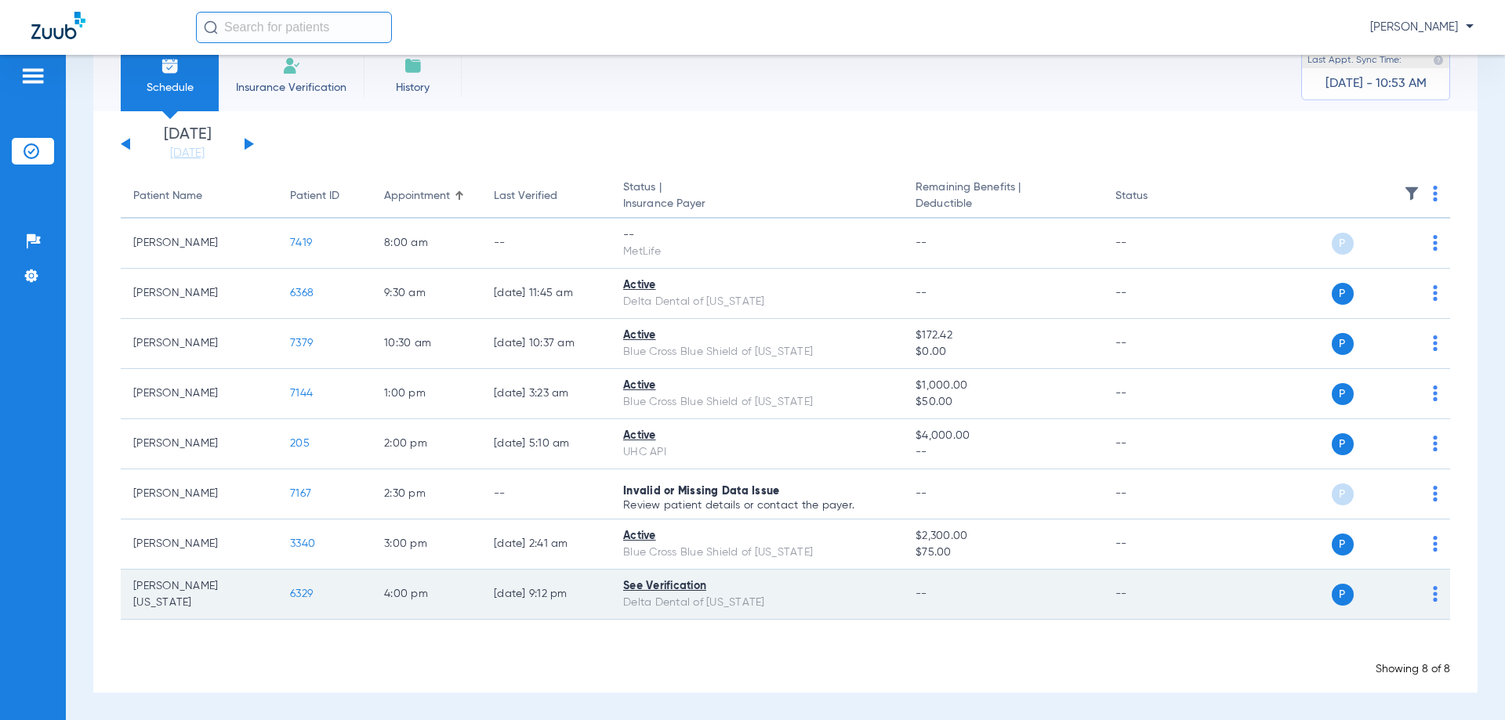
click at [1433, 596] on img at bounding box center [1435, 594] width 5 height 16
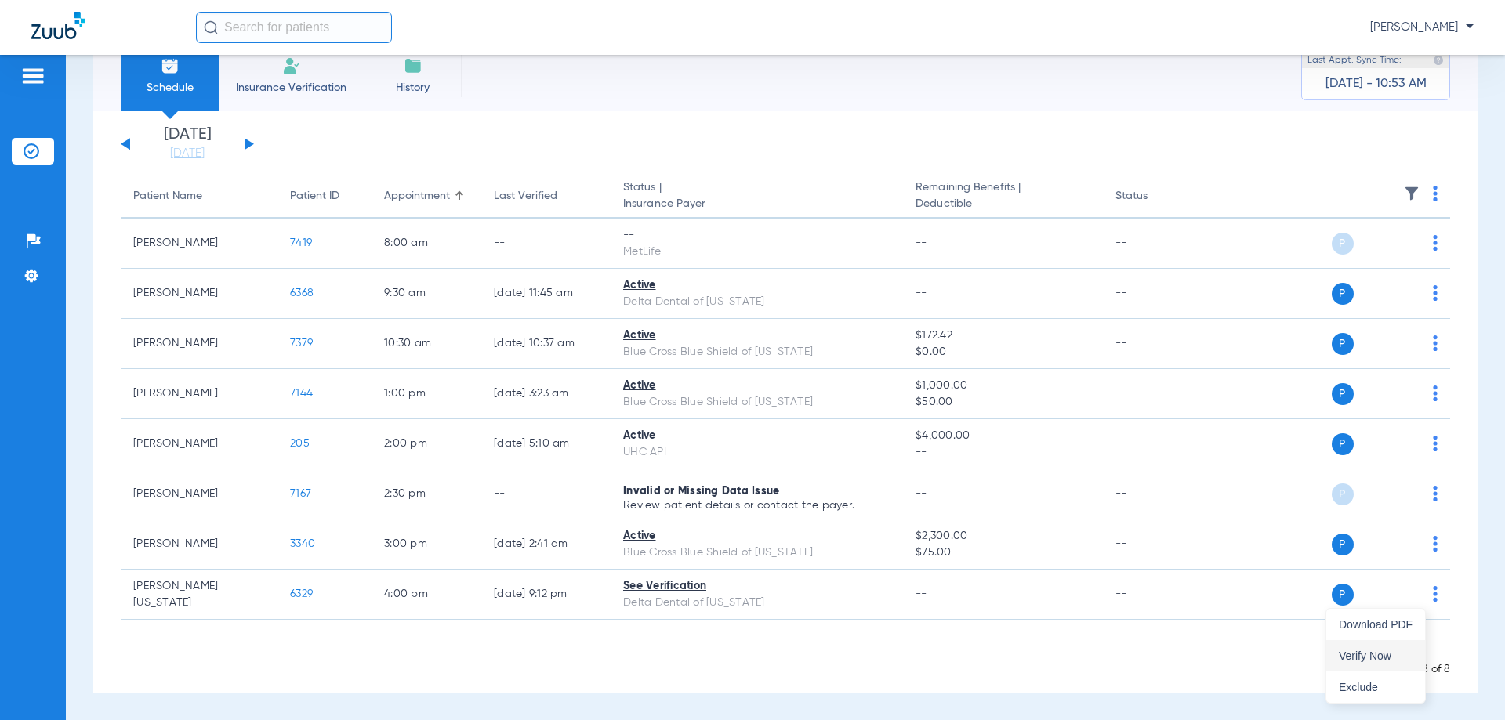
click at [1384, 656] on span "Verify Now" at bounding box center [1376, 656] width 74 height 11
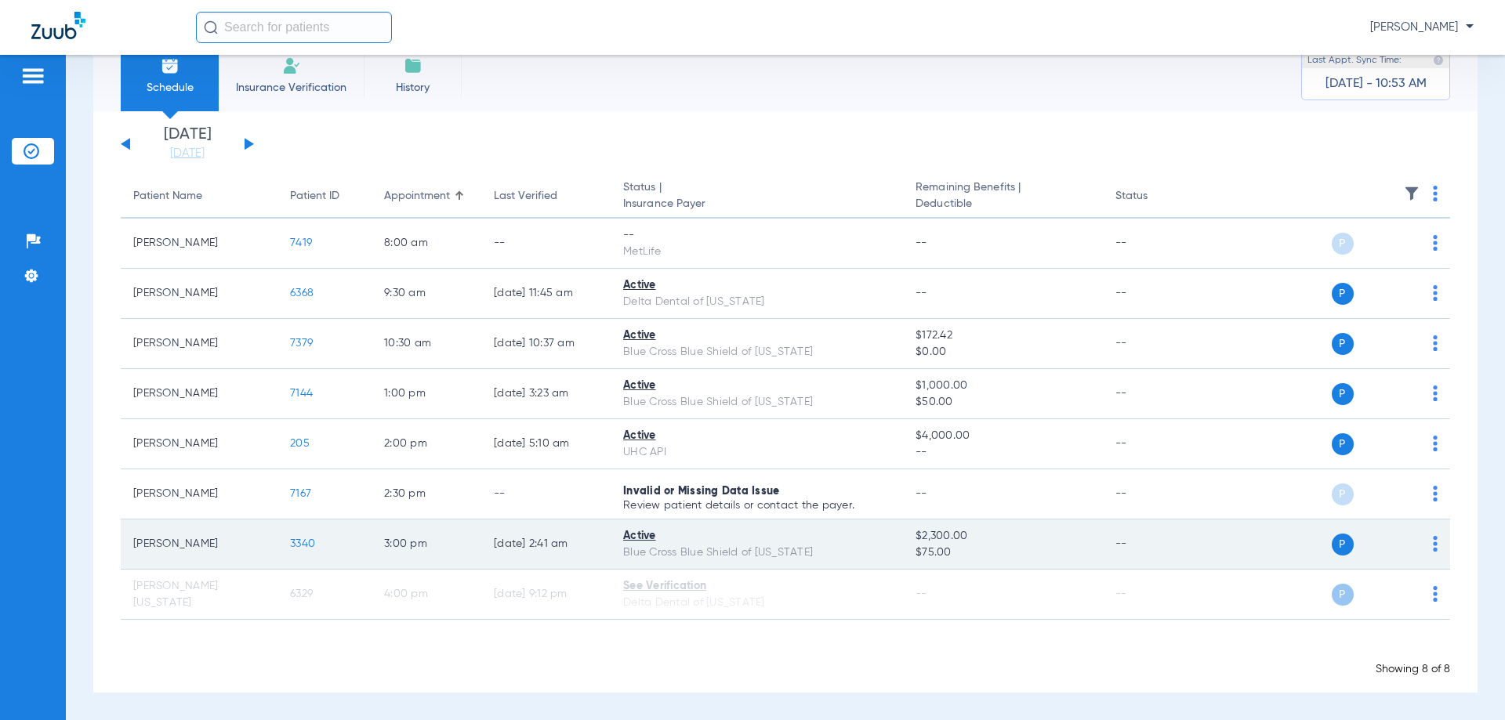
click at [1433, 540] on img at bounding box center [1435, 544] width 5 height 16
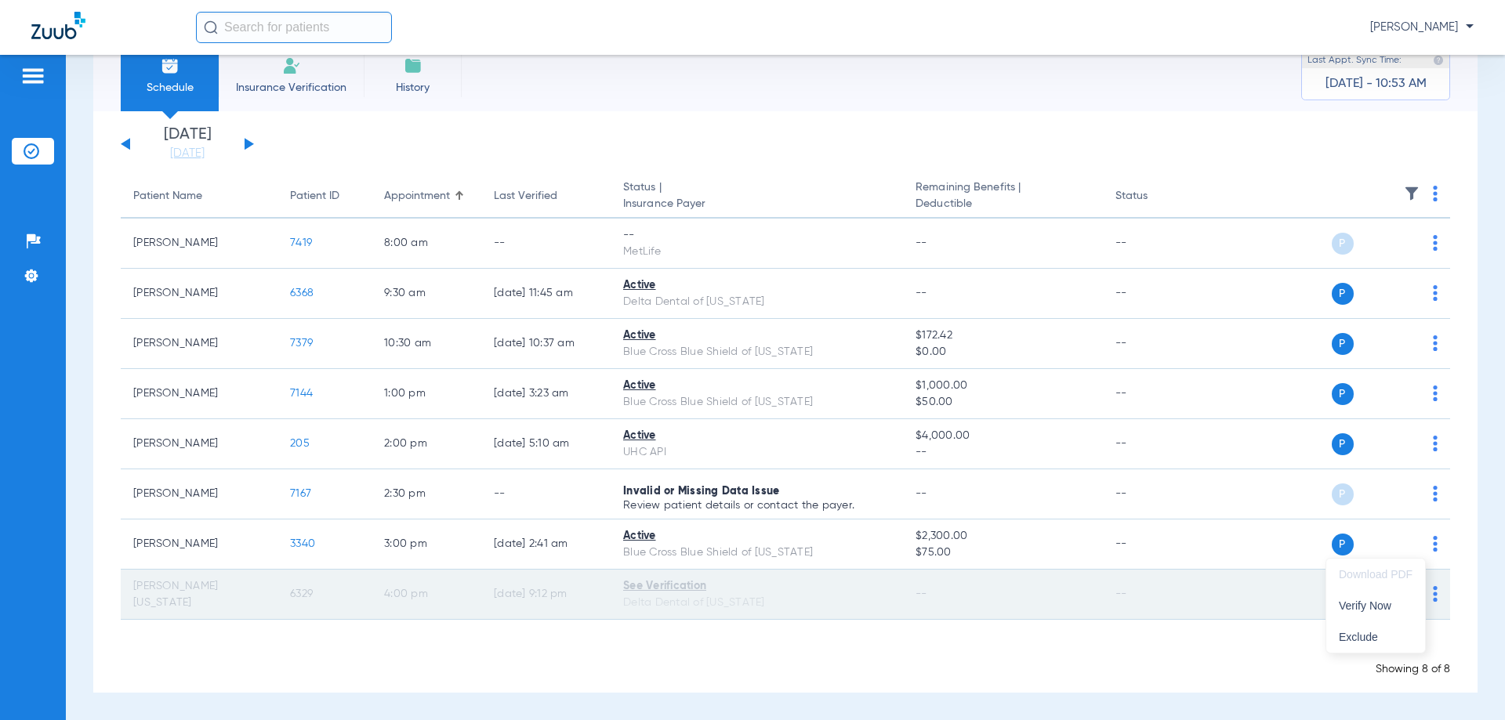
click at [1395, 608] on span "Verify Now" at bounding box center [1376, 605] width 74 height 11
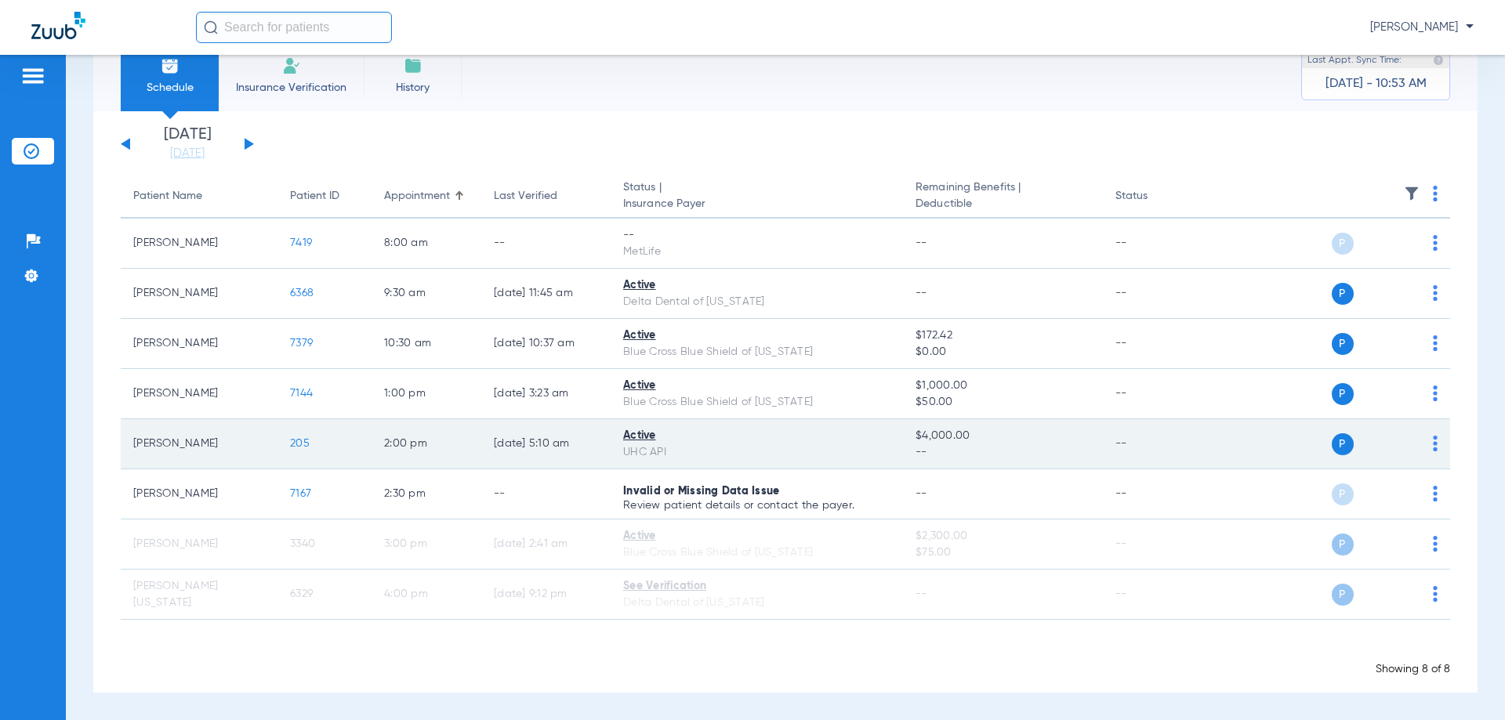
click at [1433, 442] on img at bounding box center [1435, 444] width 5 height 16
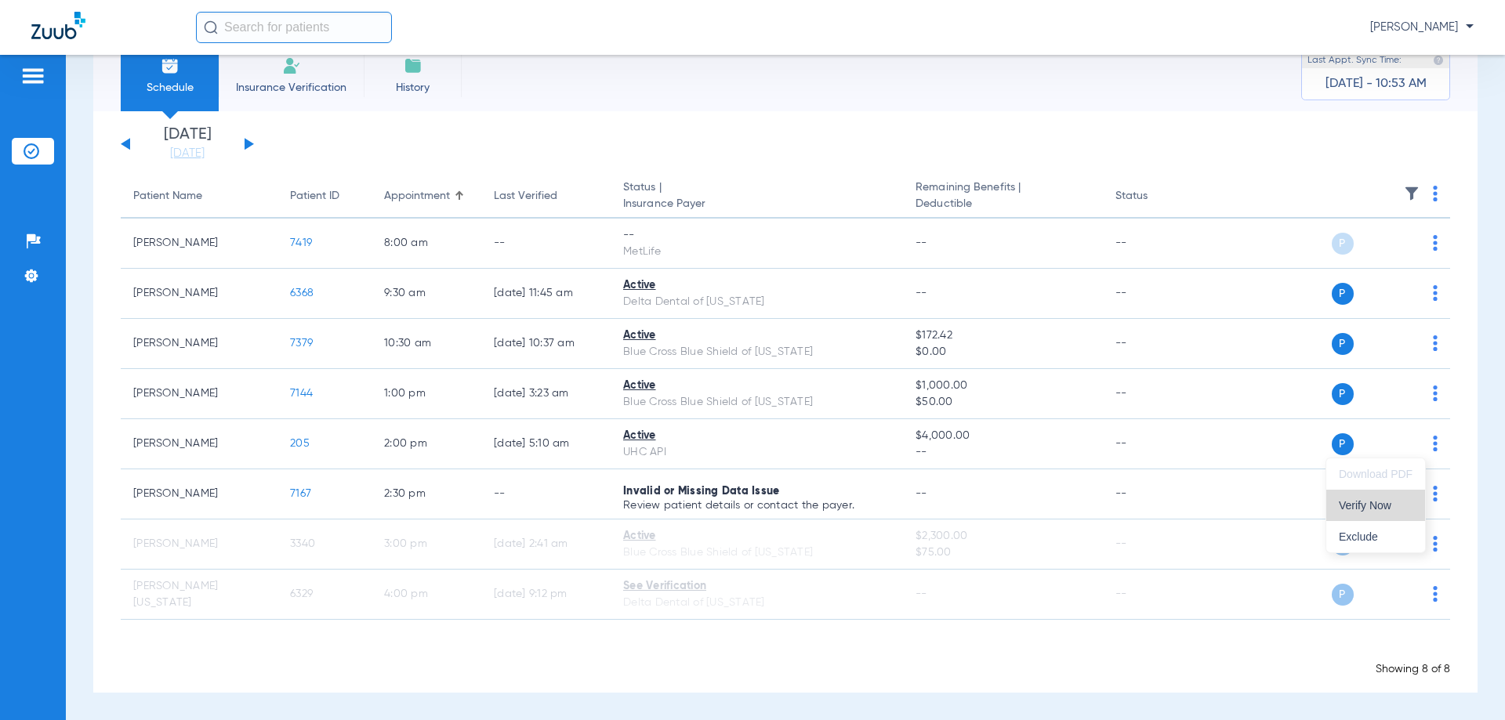
click at [1378, 510] on span "Verify Now" at bounding box center [1376, 505] width 74 height 11
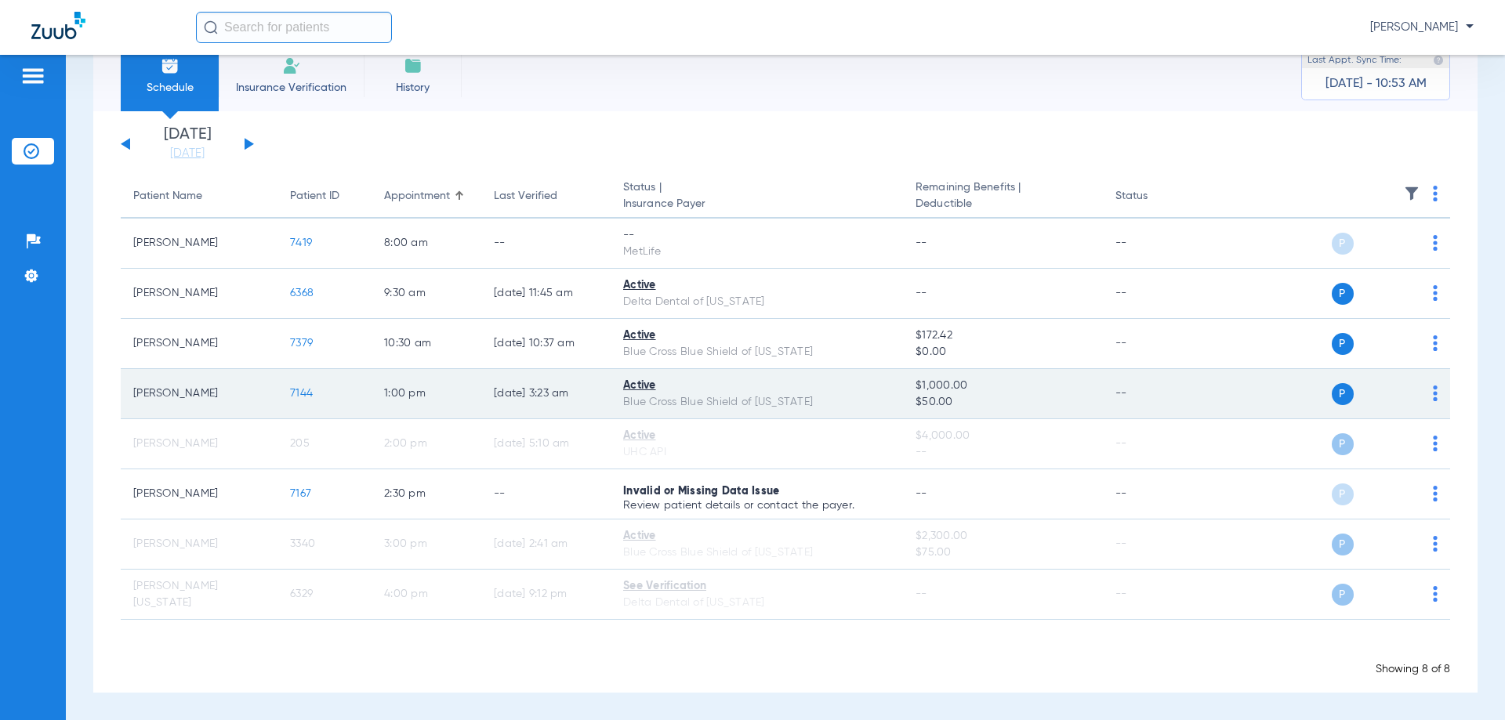
click at [1433, 394] on img at bounding box center [1435, 394] width 5 height 16
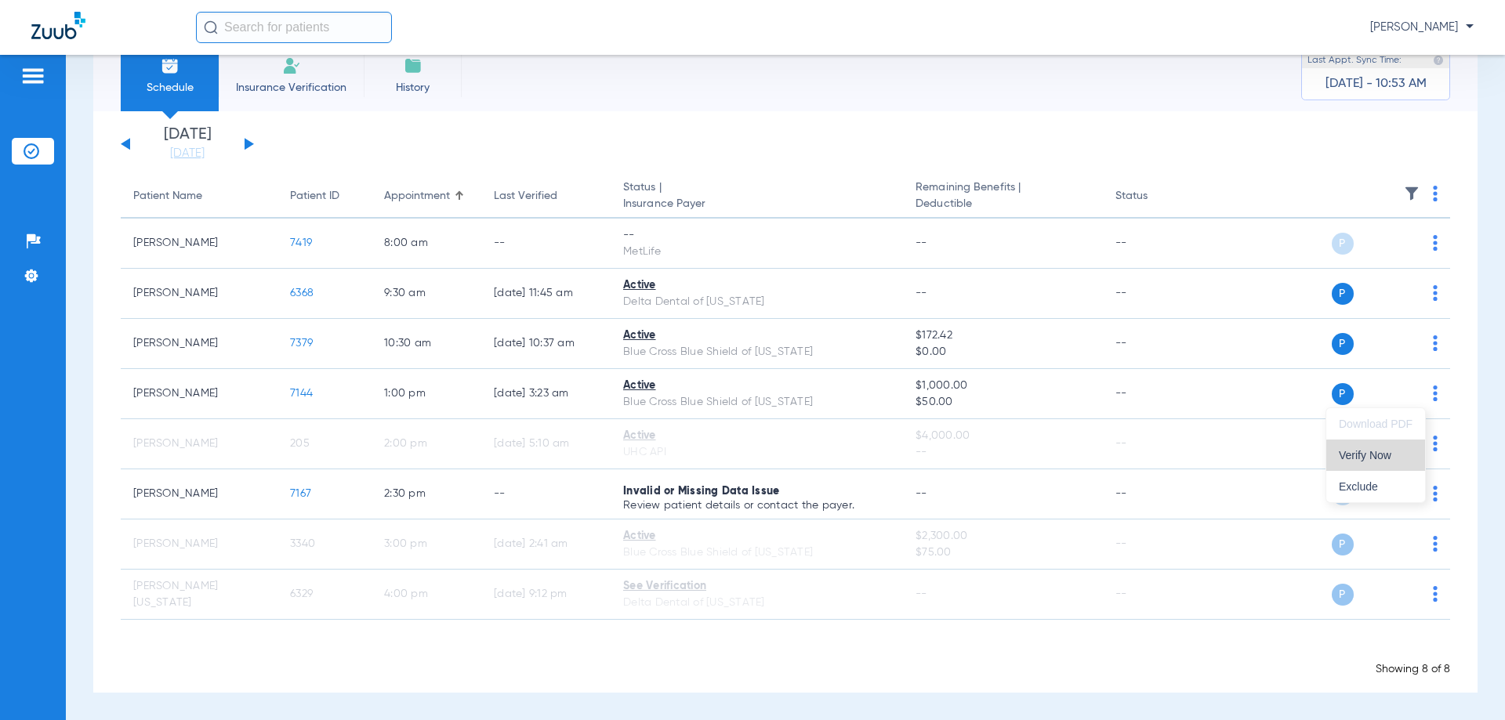
click at [1385, 457] on span "Verify Now" at bounding box center [1376, 455] width 74 height 11
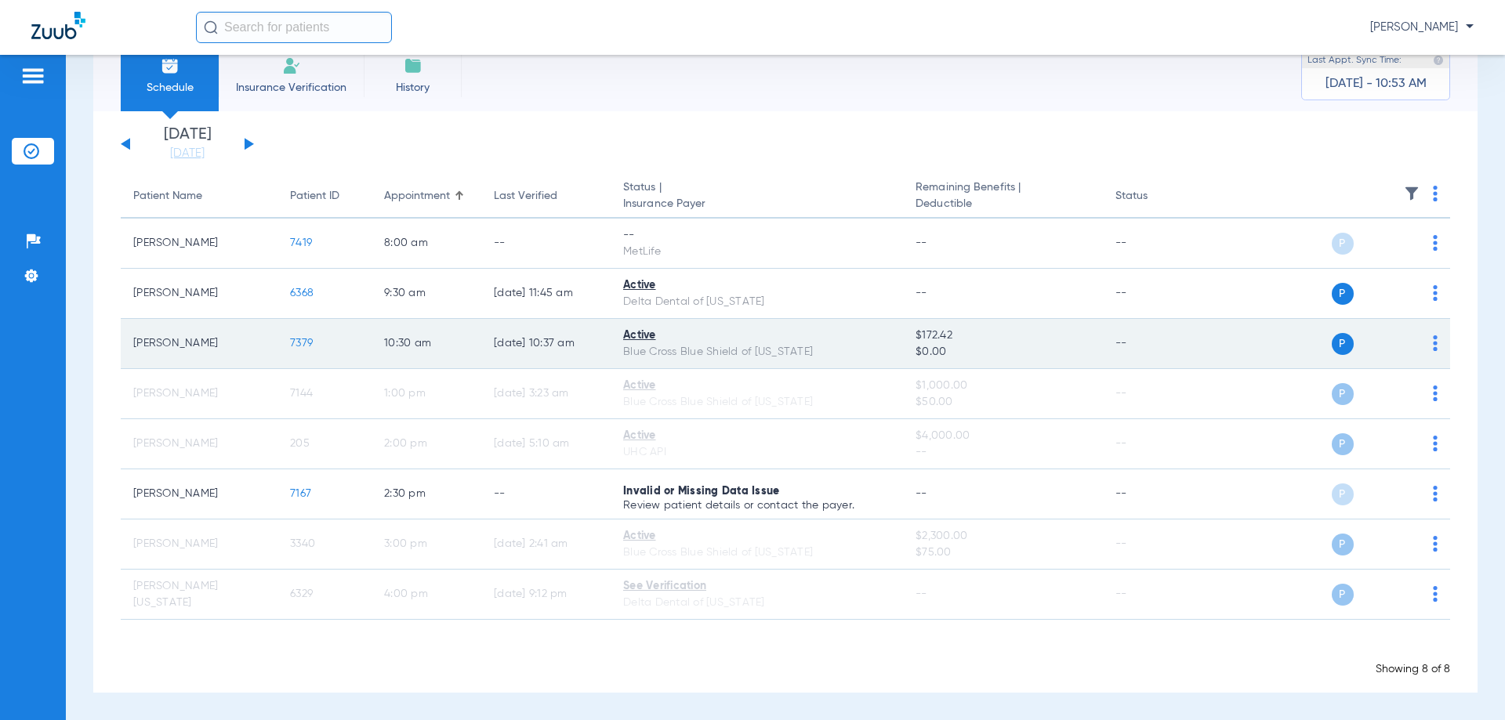
click at [1433, 343] on img at bounding box center [1435, 344] width 5 height 16
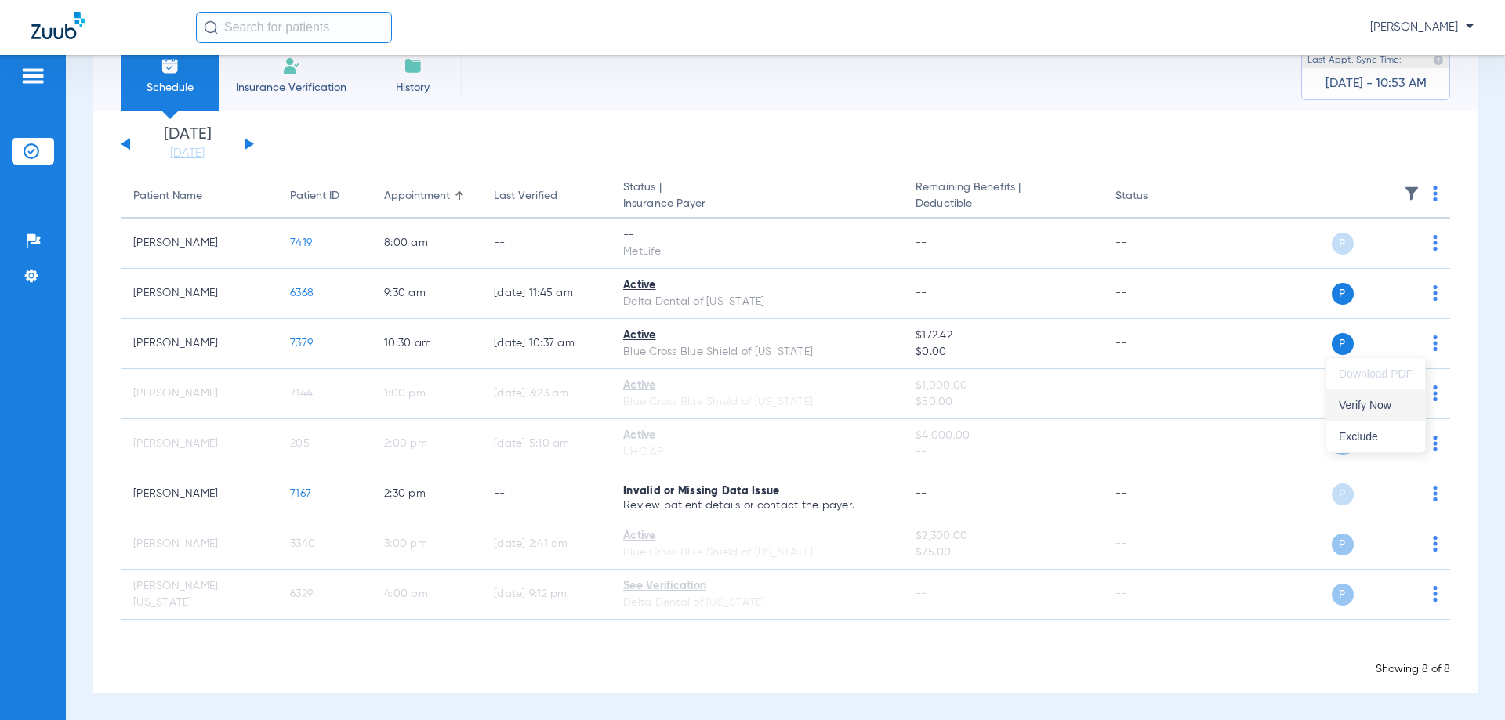
click at [1391, 405] on span "Verify Now" at bounding box center [1376, 405] width 74 height 11
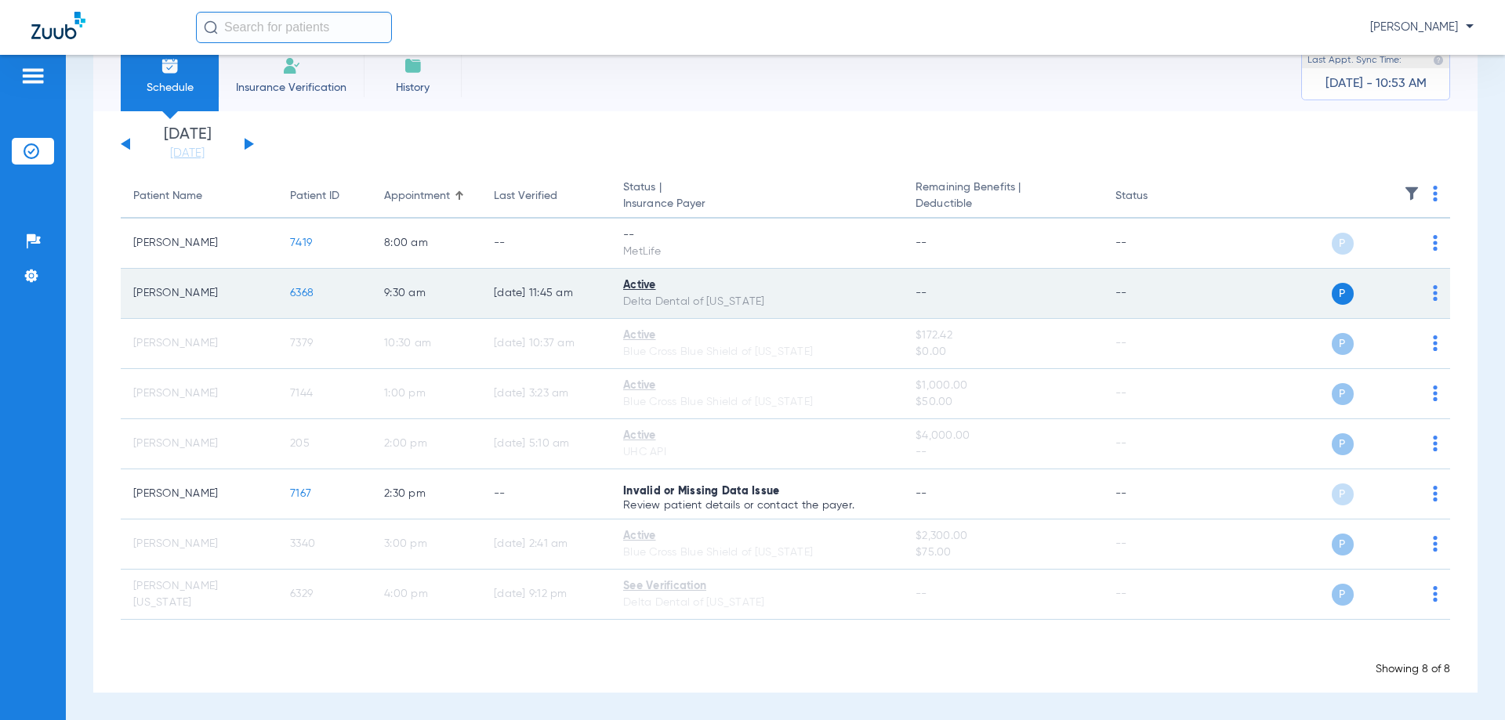
click at [1433, 291] on img at bounding box center [1435, 293] width 5 height 16
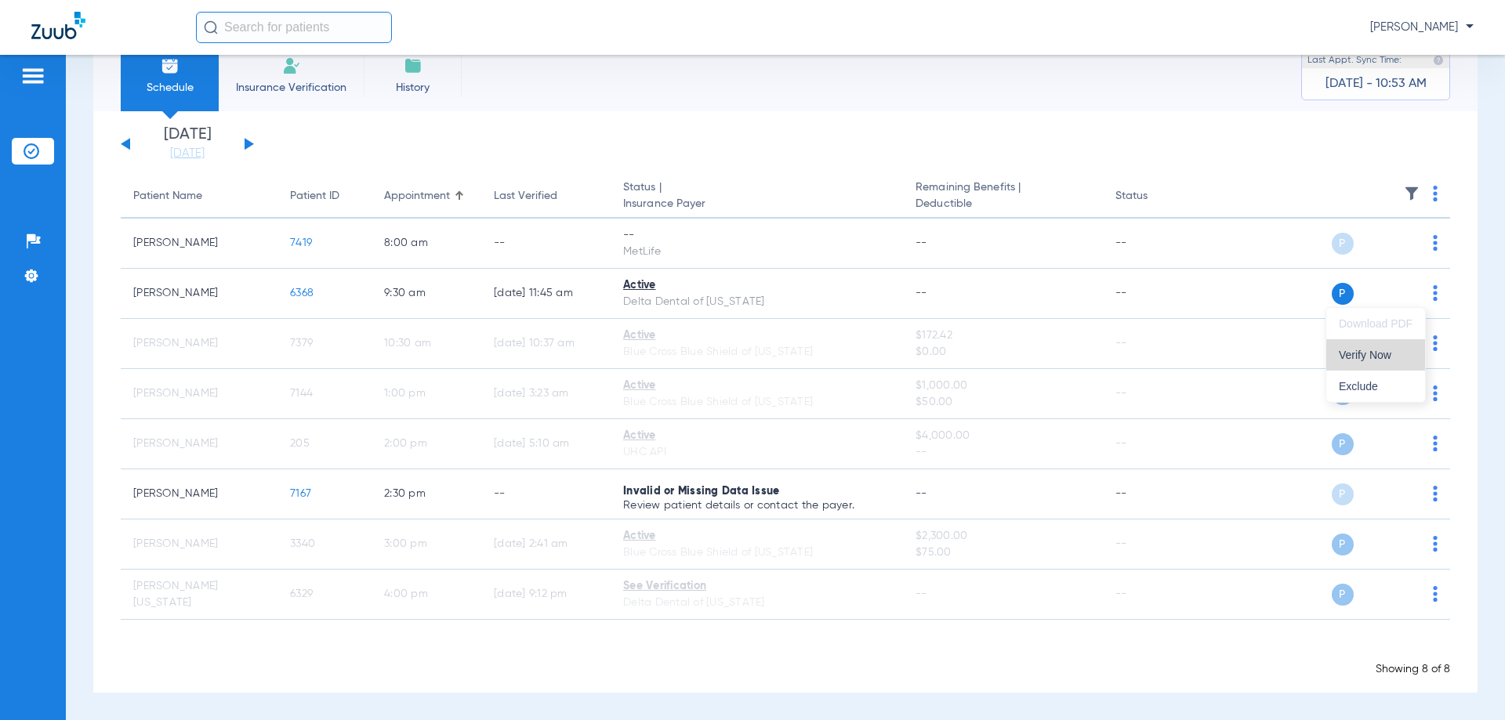
click at [1384, 360] on span "Verify Now" at bounding box center [1376, 355] width 74 height 11
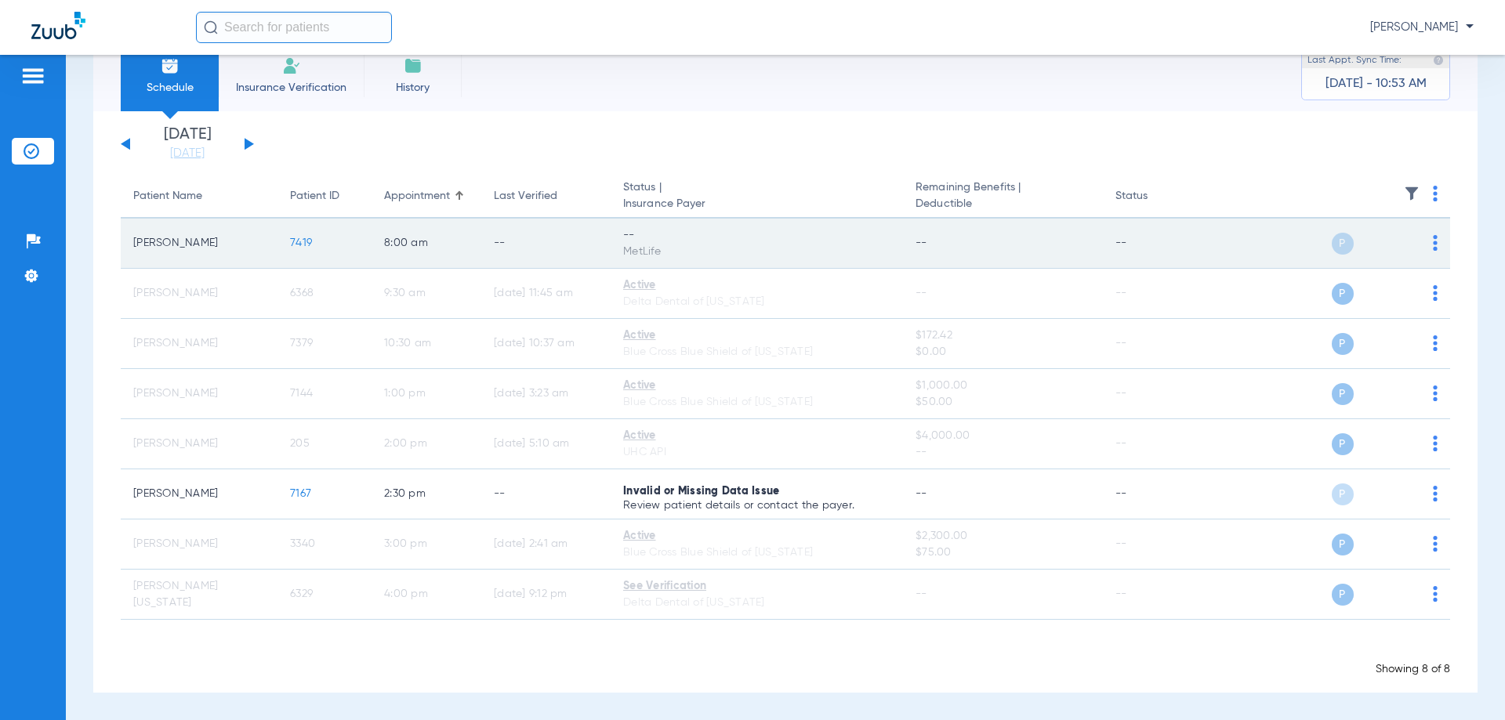
click at [1433, 241] on img at bounding box center [1435, 243] width 5 height 16
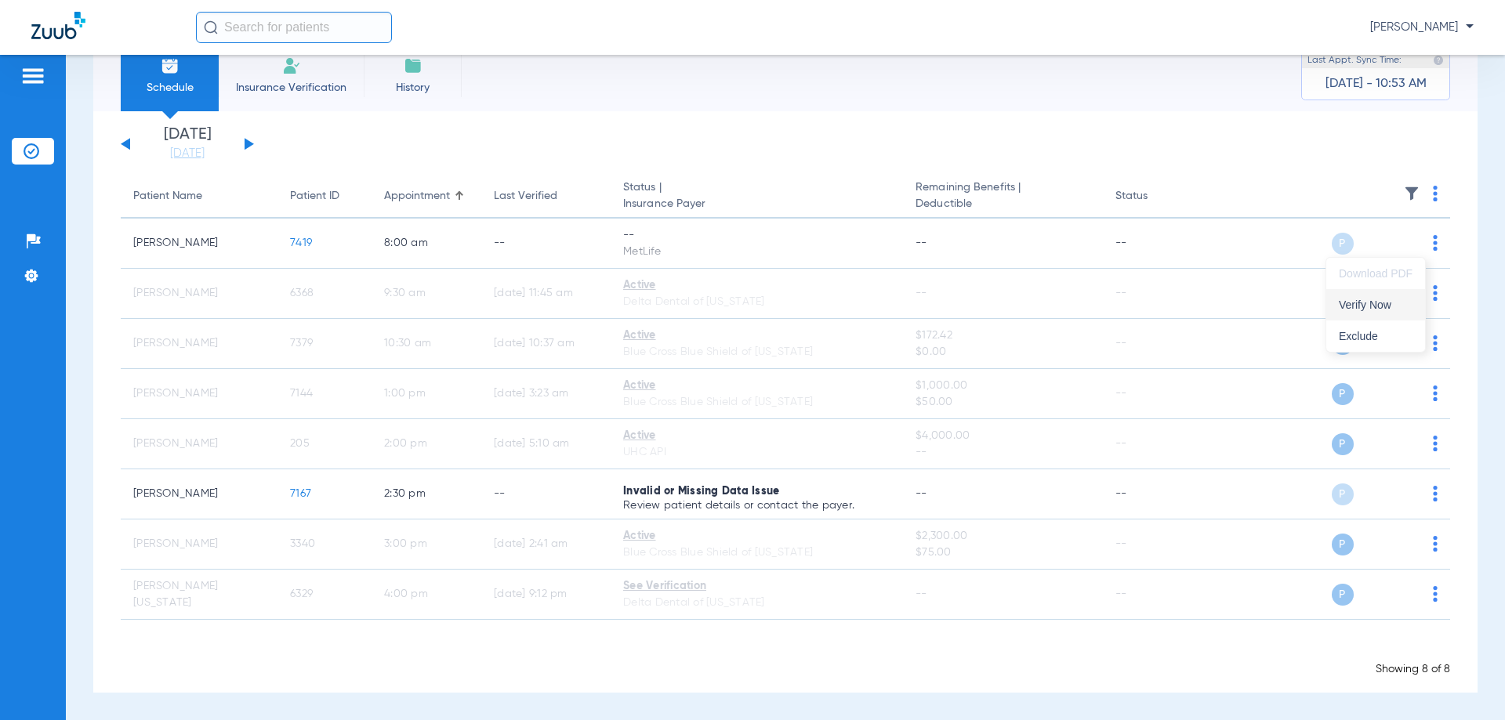
click at [1384, 307] on span "Verify Now" at bounding box center [1376, 304] width 74 height 11
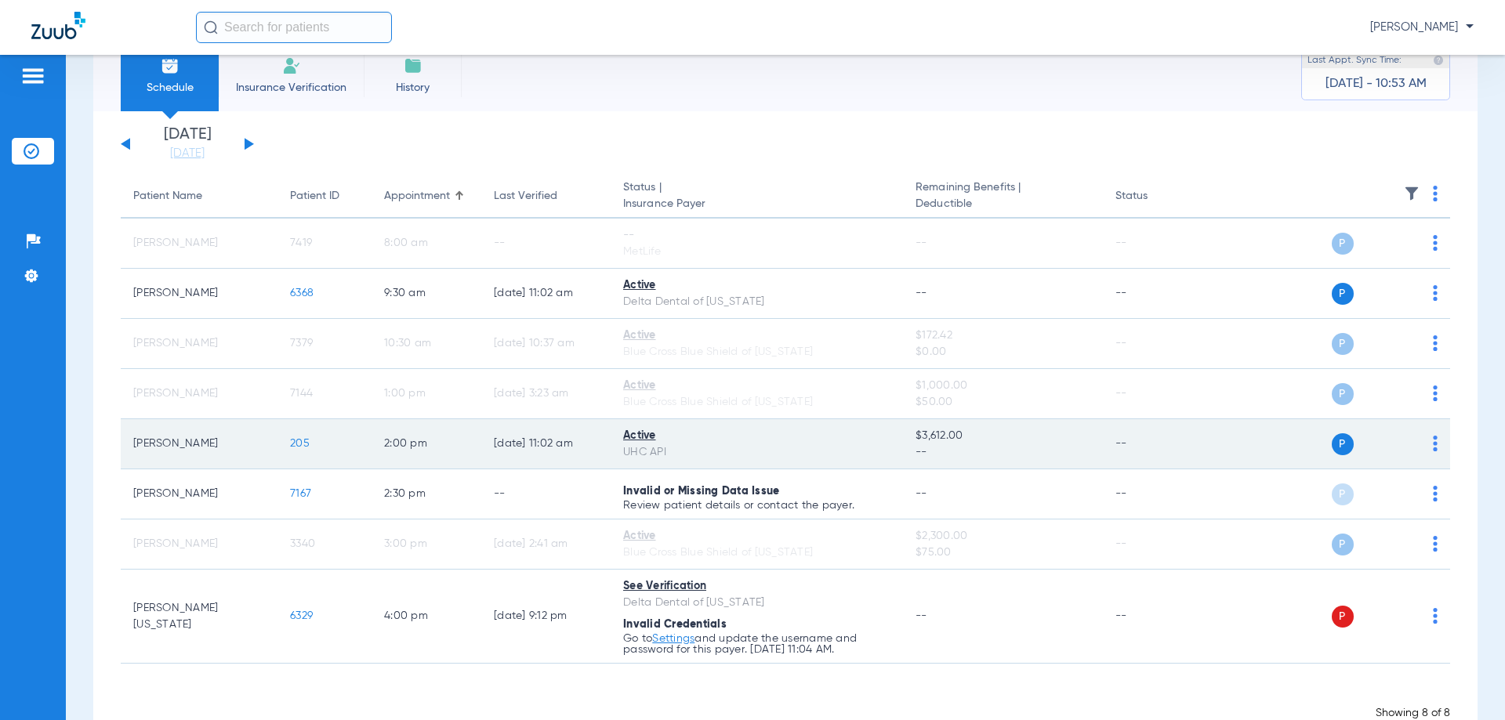
click at [303, 444] on span "205" at bounding box center [300, 443] width 20 height 11
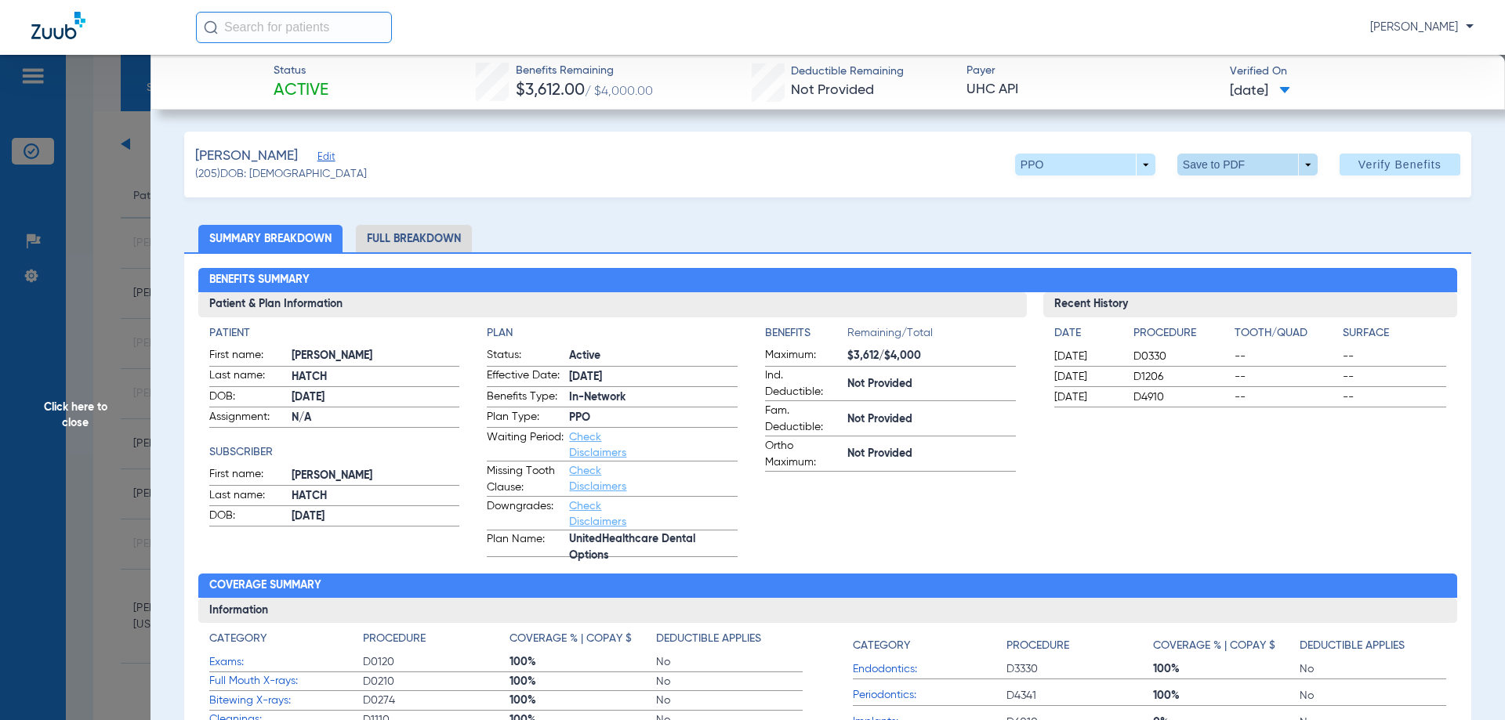
click at [1204, 167] on span at bounding box center [1247, 165] width 140 height 22
click at [1226, 195] on span "Save to PDF" at bounding box center [1241, 195] width 62 height 11
click at [32, 317] on span "Click here to close" at bounding box center [75, 415] width 151 height 720
